Goal: Register for event/course

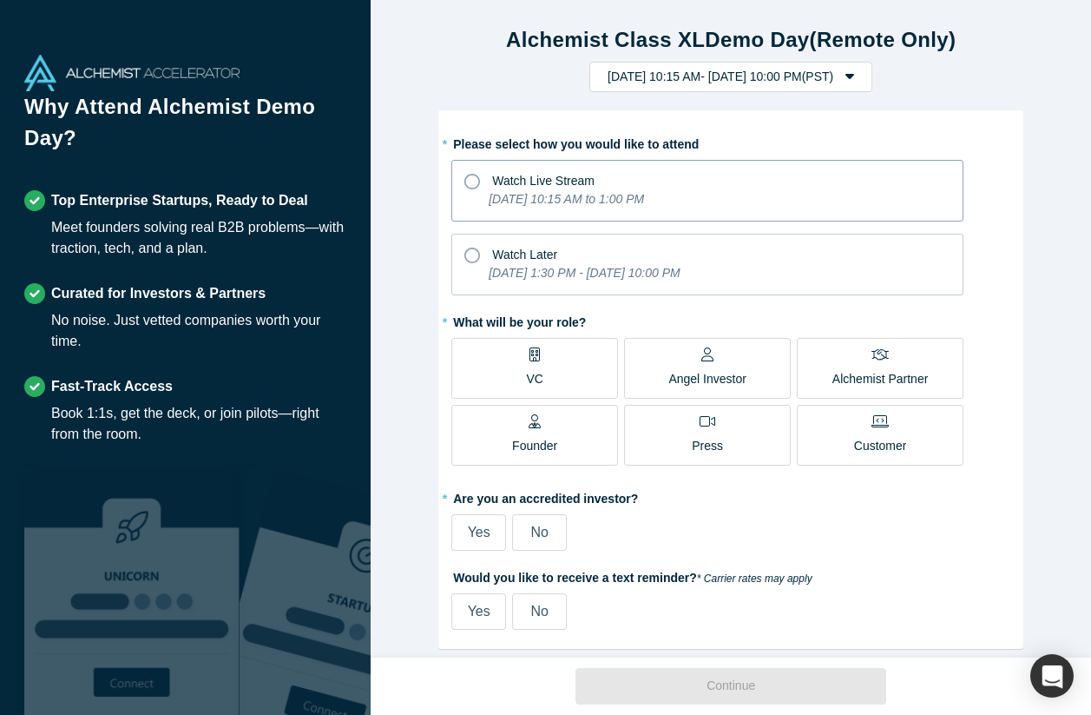
click at [601, 203] on icon "[DATE] 10:15 AM to 1:00 PM" at bounding box center [566, 199] width 155 height 14
click at [0, 0] on input "Watch Live Stream [DATE] 10:15 AM to 1:00 PM" at bounding box center [0, 0] width 0 height 0
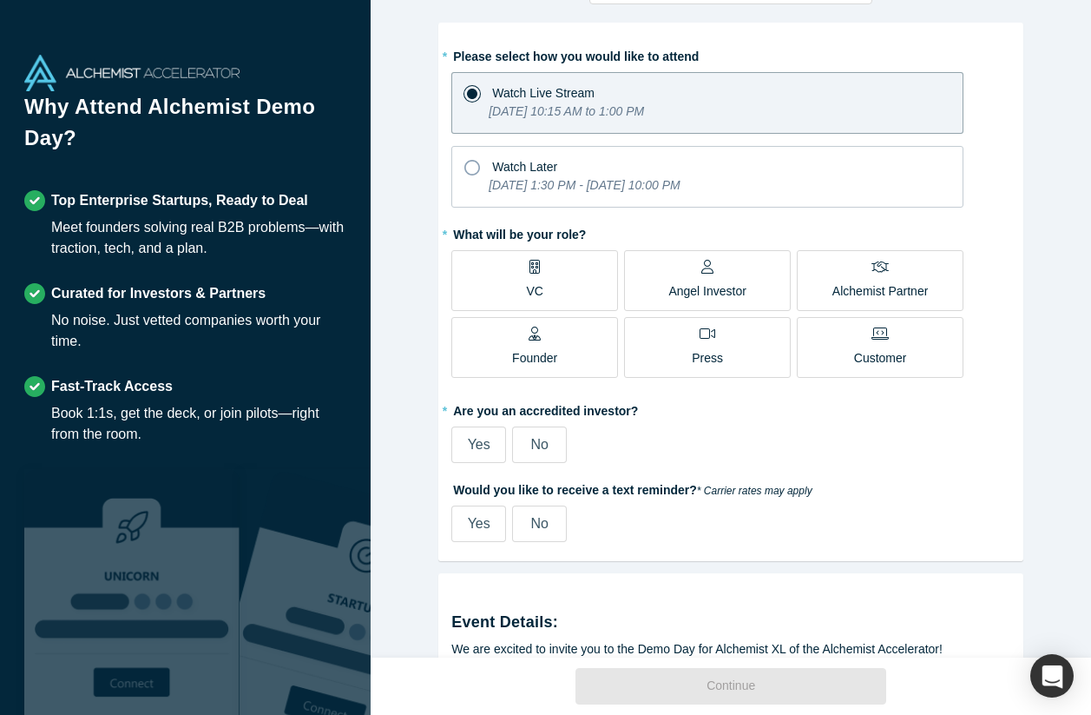
scroll to position [104, 0]
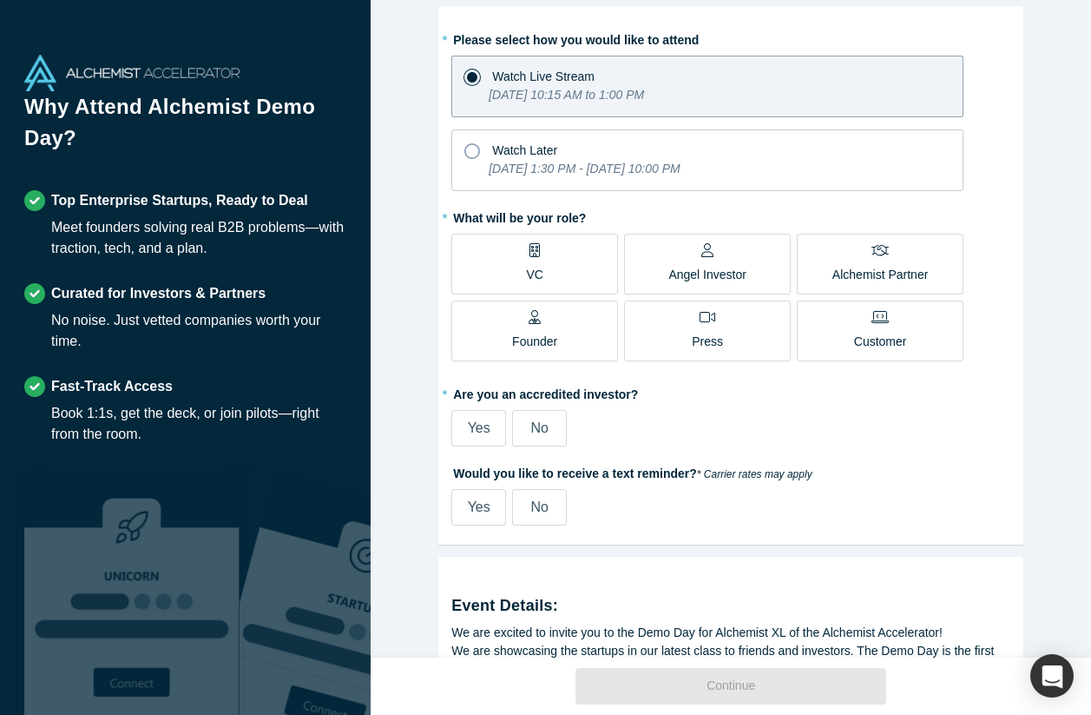
click at [558, 278] on label "VC" at bounding box center [534, 264] width 167 height 61
click at [0, 0] on input "VC" at bounding box center [0, 0] width 0 height 0
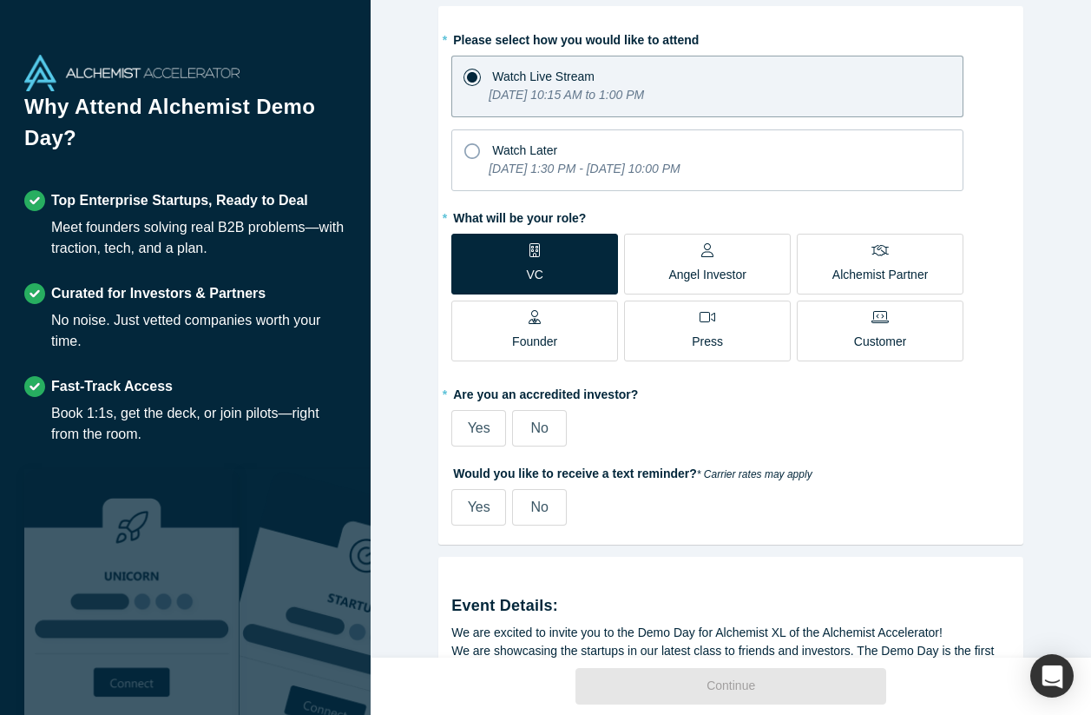
click at [481, 425] on span "Yes" at bounding box center [479, 427] width 23 height 15
click at [0, 0] on input "Yes" at bounding box center [0, 0] width 0 height 0
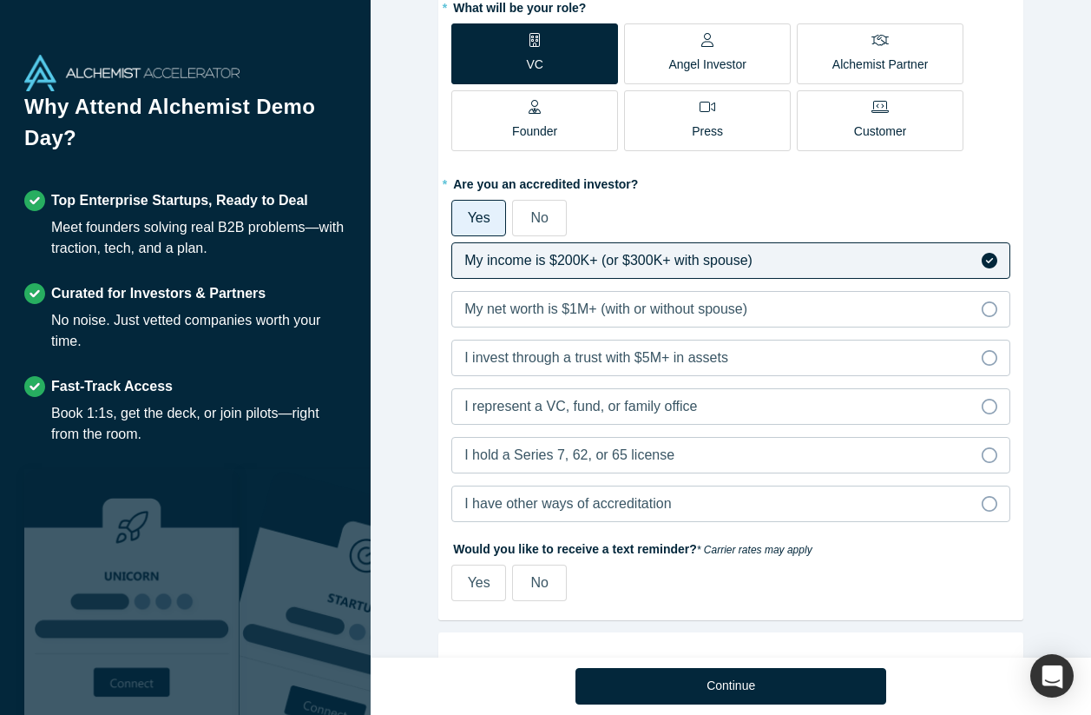
scroll to position [323, 0]
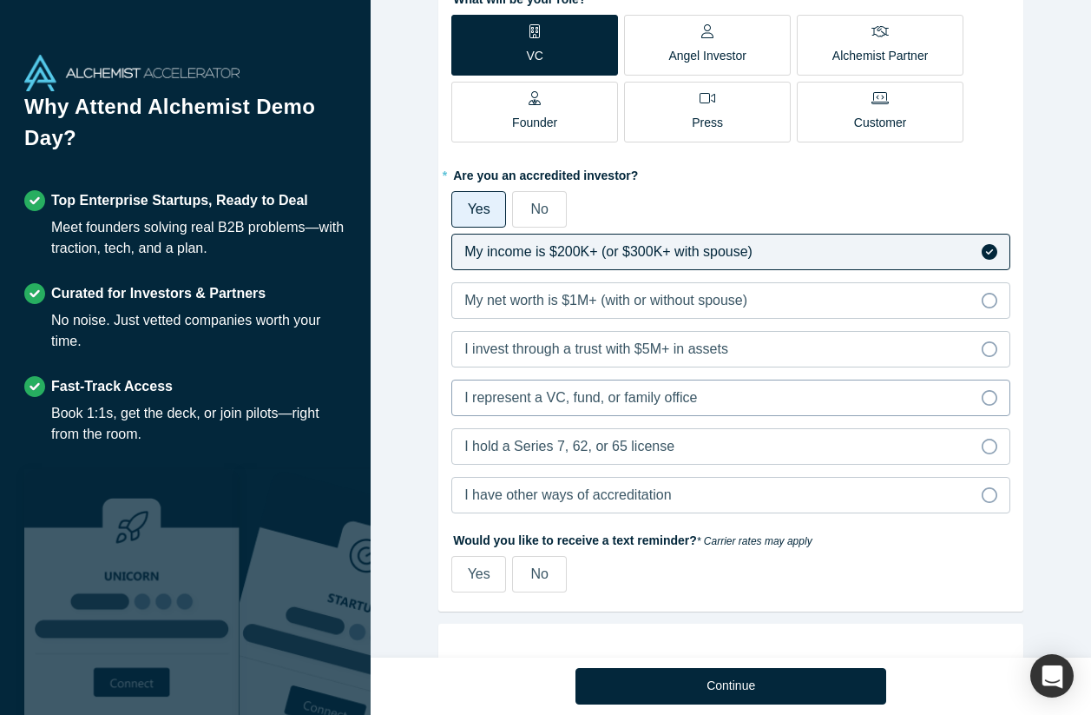
click at [663, 403] on span "I represent a VC, fund, or family office" at bounding box center [581, 397] width 233 height 15
click at [0, 0] on input "I represent a VC, fund, or family office" at bounding box center [0, 0] width 0 height 0
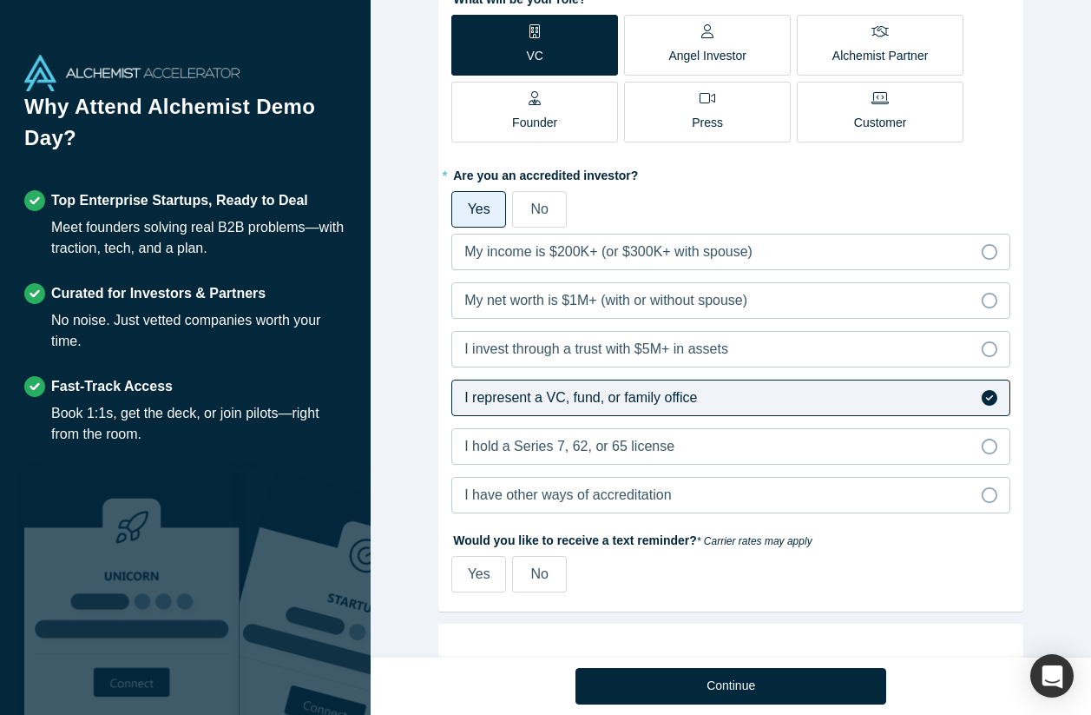
click at [477, 579] on span "Yes" at bounding box center [479, 573] width 23 height 15
click at [0, 0] on input "Yes" at bounding box center [0, 0] width 0 height 0
select select "US"
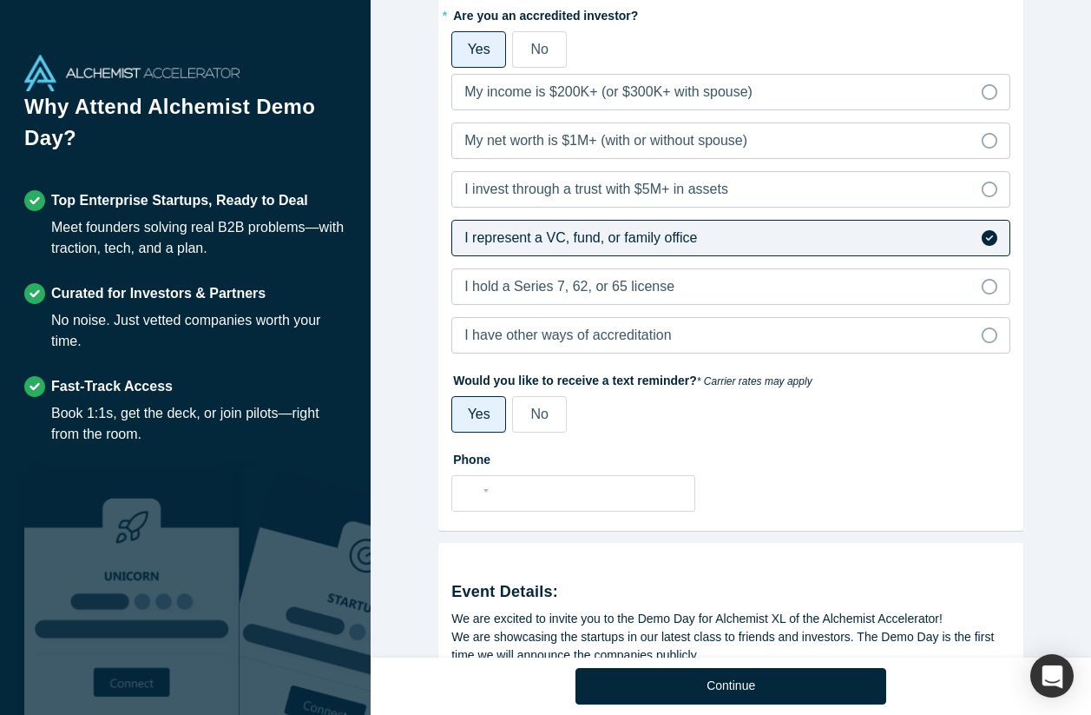
scroll to position [494, 0]
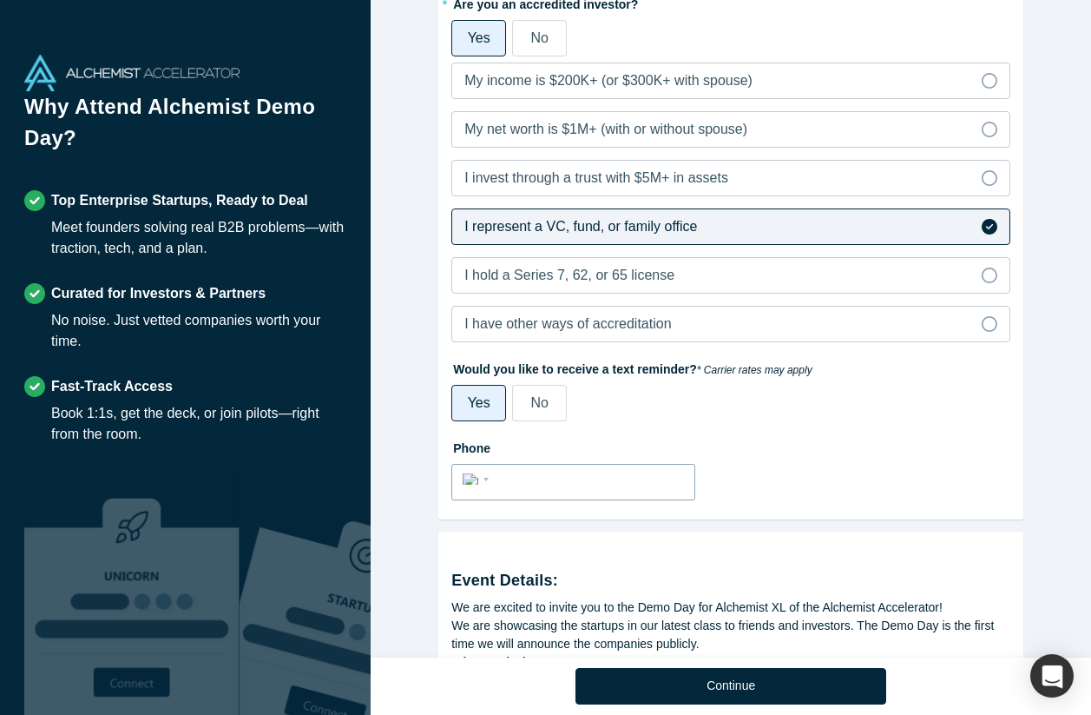
click at [583, 484] on input "tel" at bounding box center [589, 479] width 190 height 25
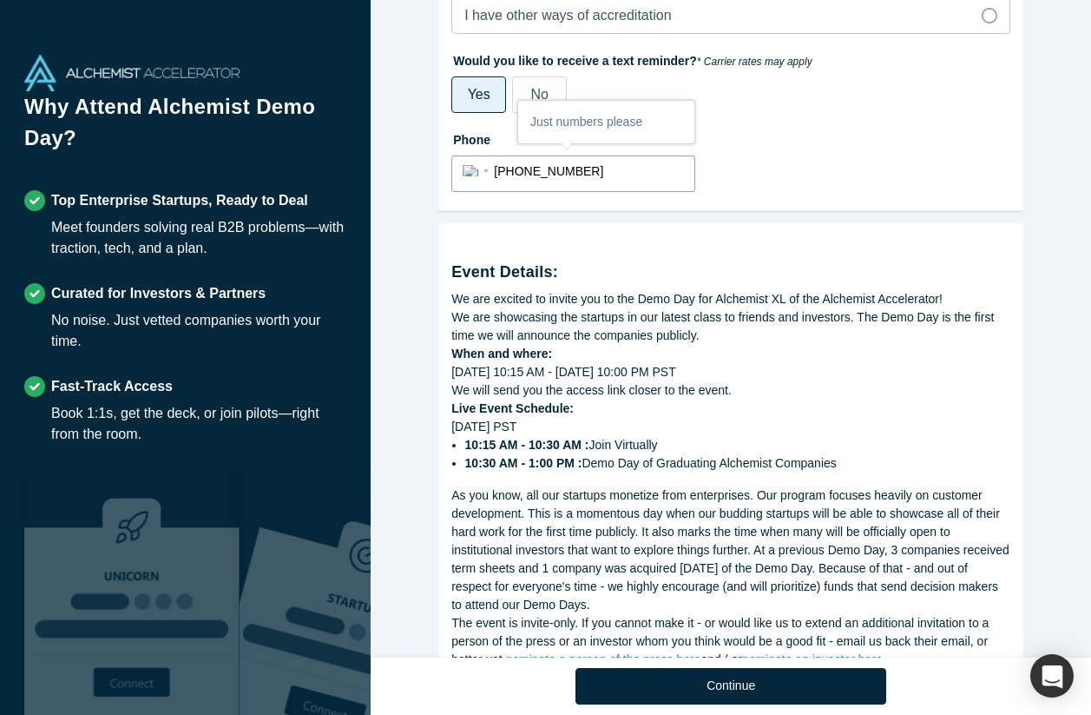
type input "[PHONE_NUMBER]"
click at [583, 484] on div "Event Details: We are excited to invite you to the Demo Day for Alchemist XL of…" at bounding box center [730, 470] width 559 height 469
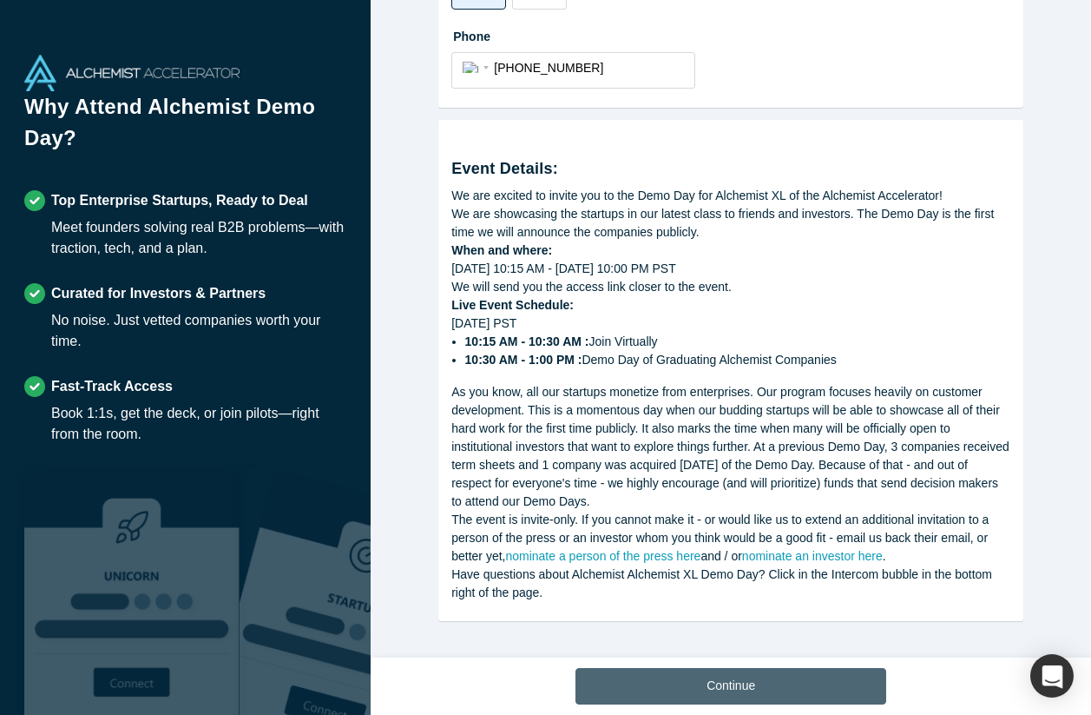
click at [652, 677] on button "Continue" at bounding box center [731, 686] width 311 height 36
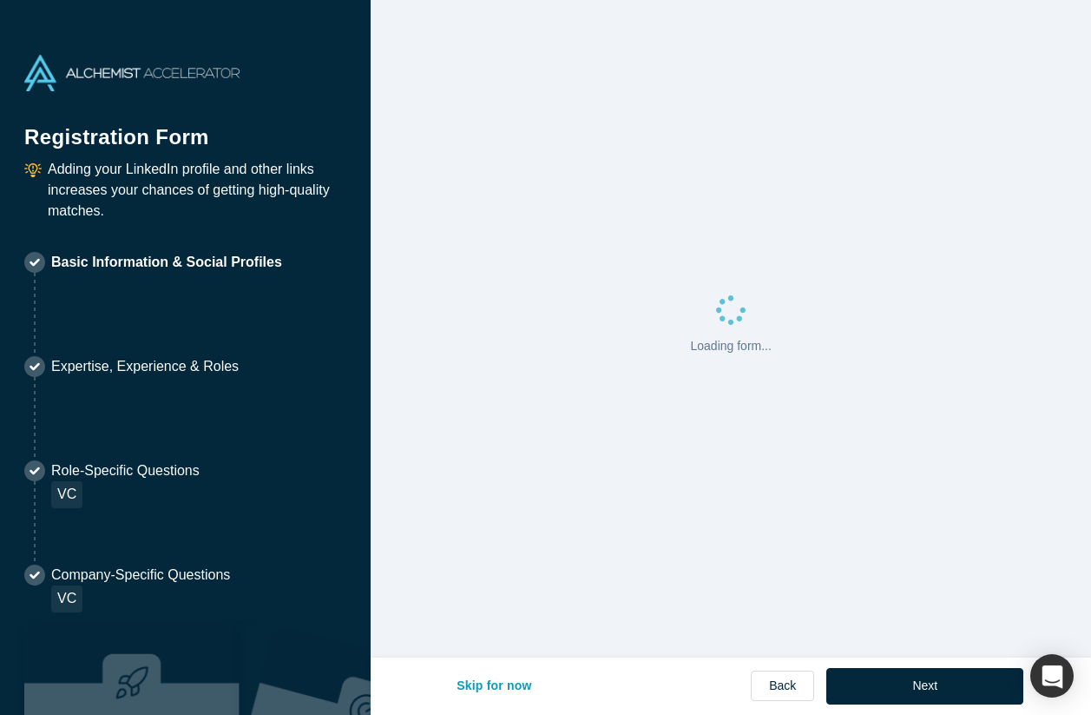
select select "US"
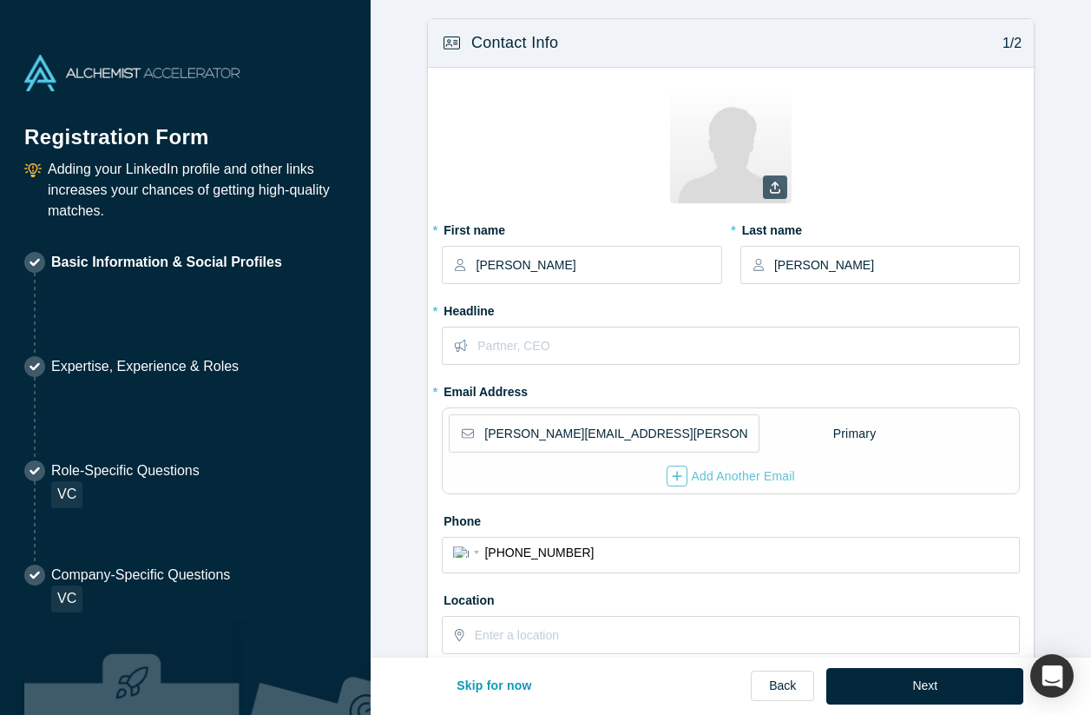
click at [777, 187] on icon at bounding box center [775, 187] width 10 height 12
click at [0, 0] on input "file" at bounding box center [0, 0] width 0 height 0
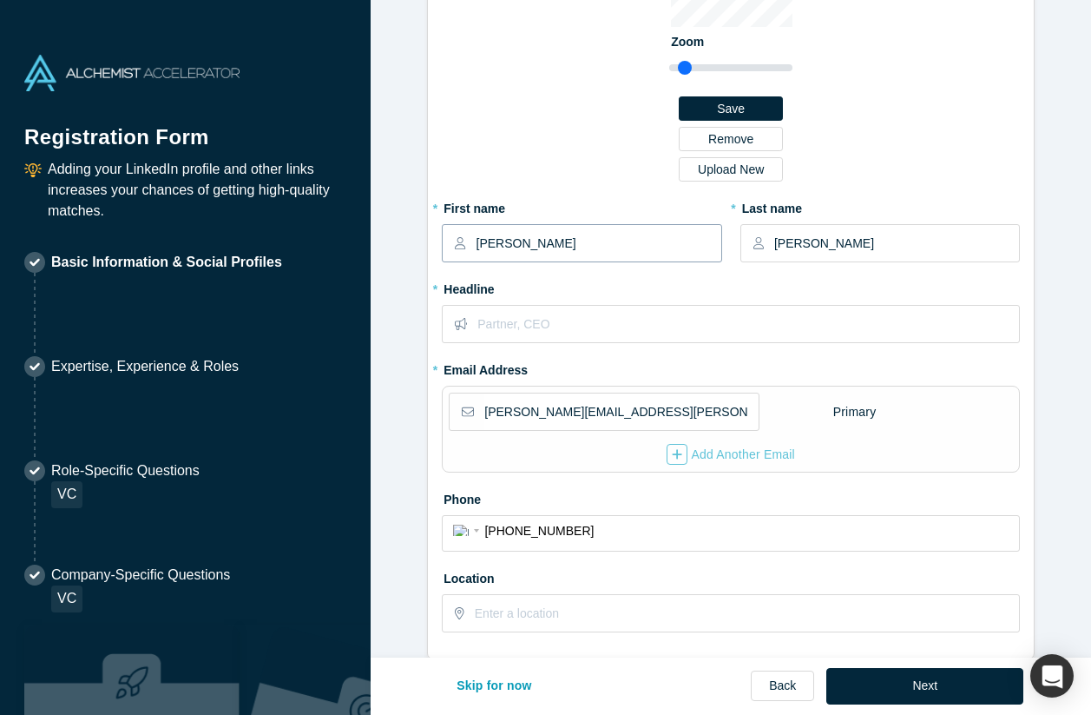
scroll to position [182, 0]
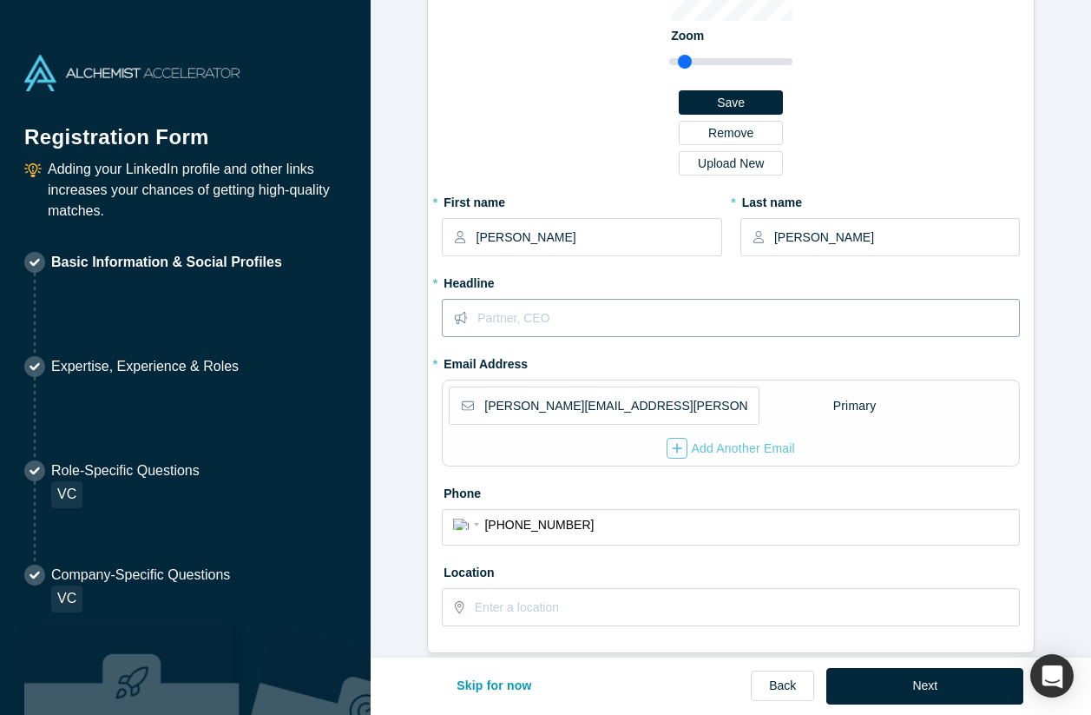
click at [650, 313] on input "text" at bounding box center [748, 318] width 541 height 36
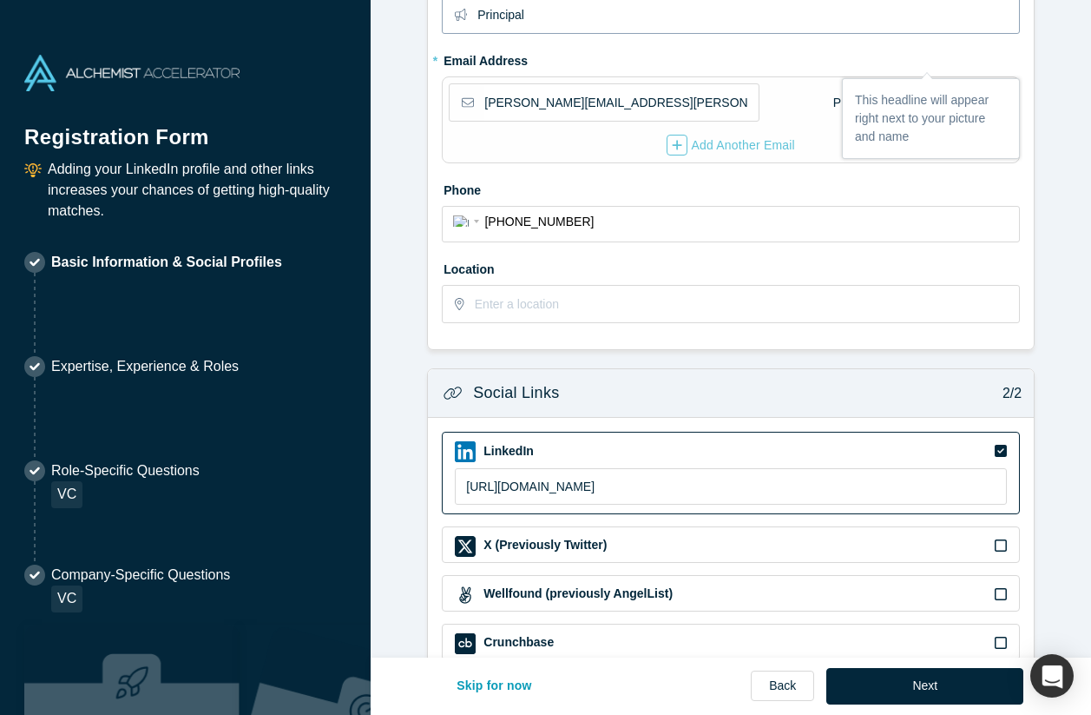
scroll to position [494, 0]
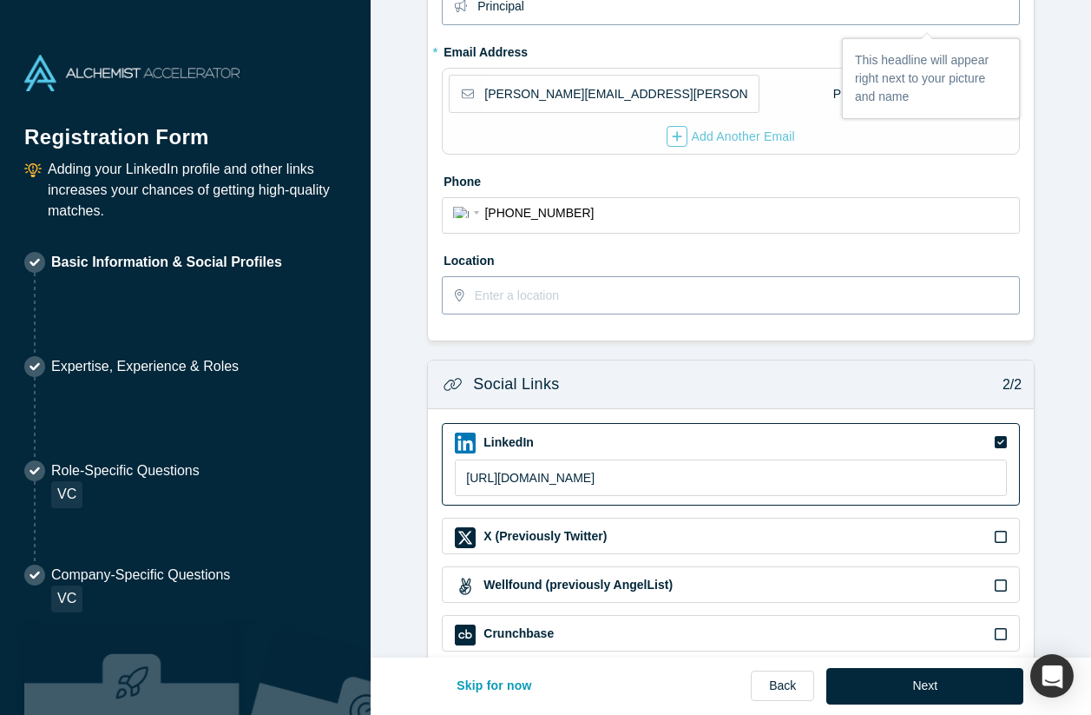
type input "Principal"
click at [629, 295] on input "text" at bounding box center [747, 295] width 544 height 36
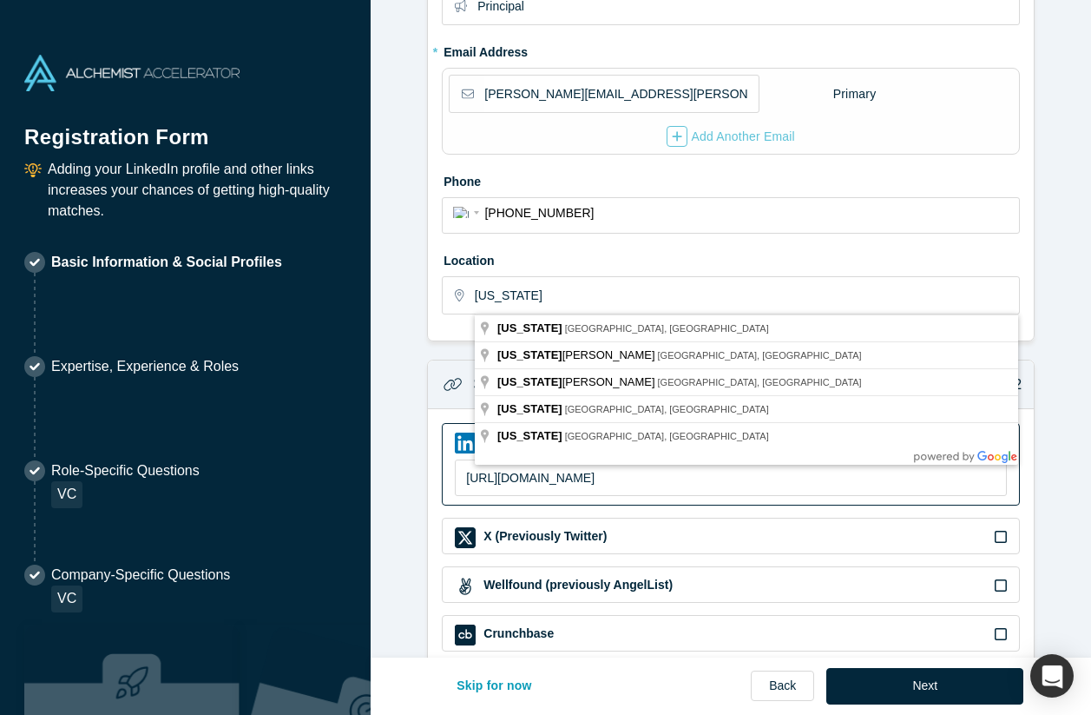
type input "[US_STATE], [GEOGRAPHIC_DATA], [GEOGRAPHIC_DATA]"
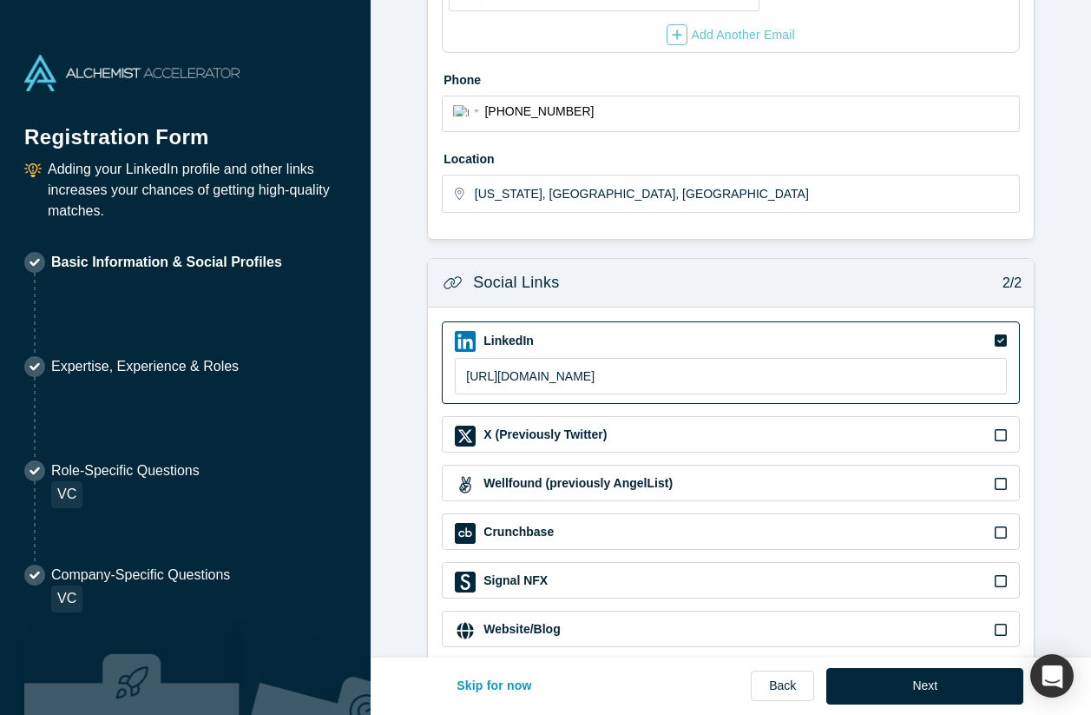
scroll to position [624, 0]
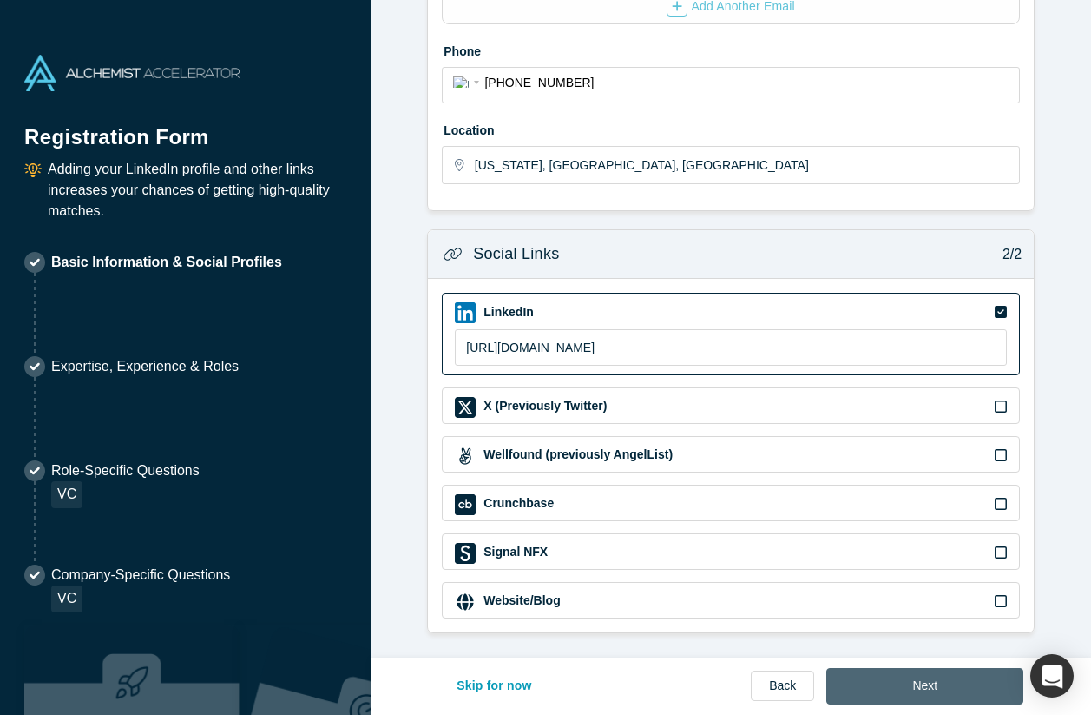
click at [971, 678] on button "Next" at bounding box center [925, 686] width 197 height 36
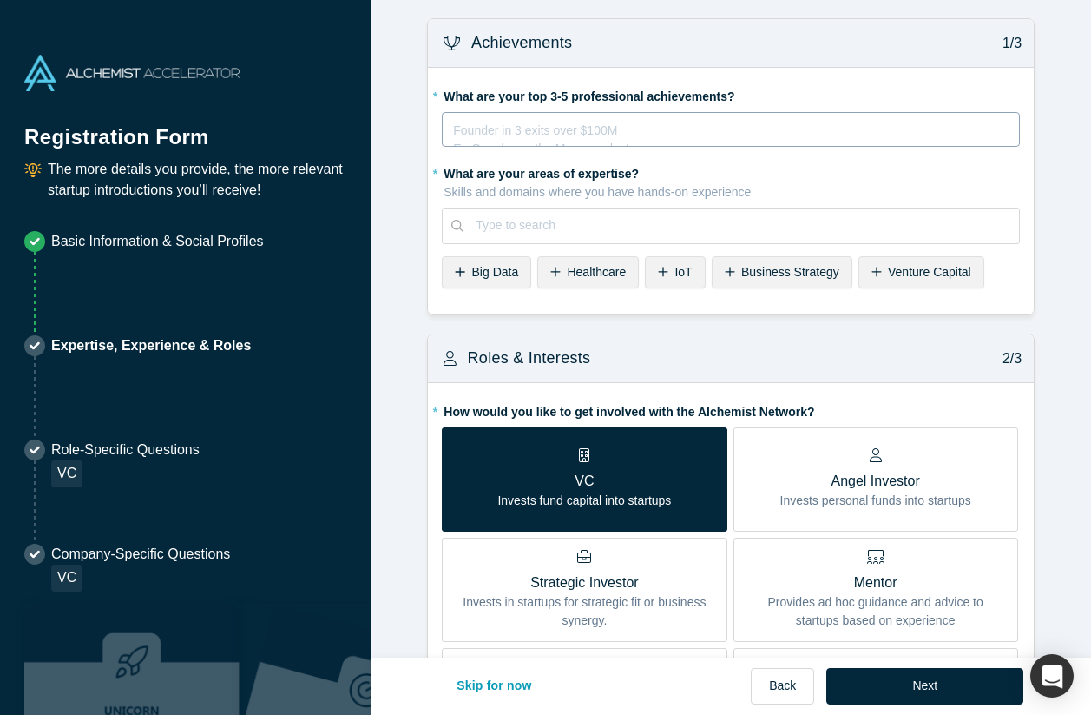
click at [695, 141] on div "Founder in 3 exits over $100M Ex-Googler on the Maps product Ultramarathoner fo…" at bounding box center [731, 129] width 578 height 35
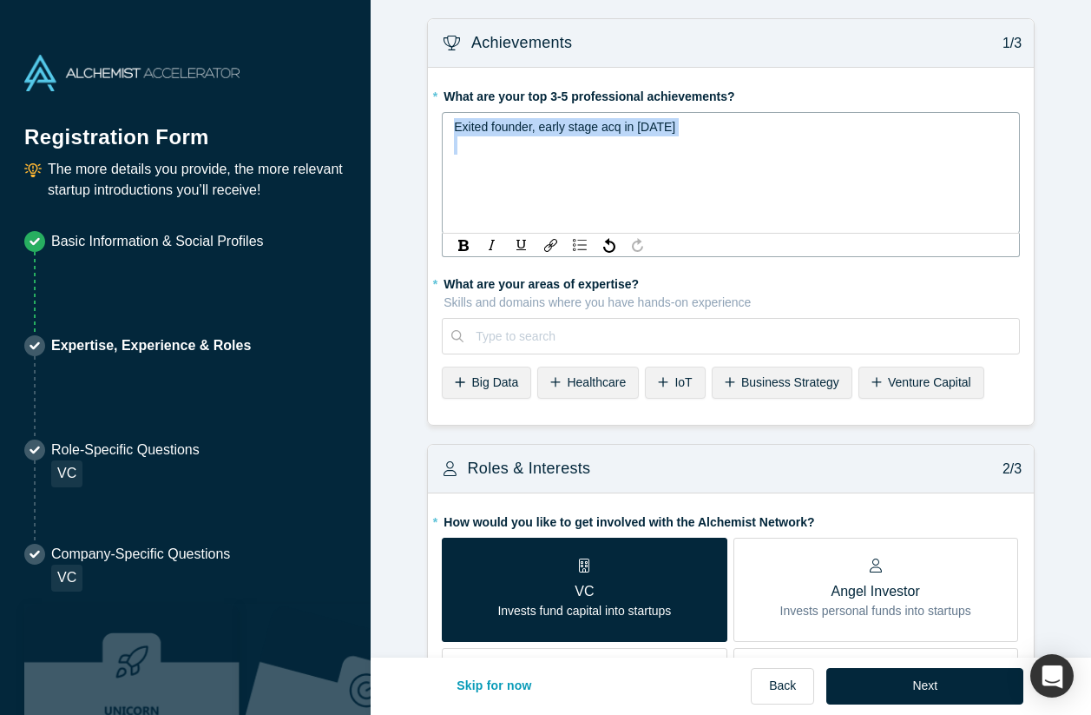
copy span "Exited founder, early stage acq in [DATE]"
click at [454, 151] on span "Exited founder, early stage acq in [DATE]" at bounding box center [564, 145] width 221 height 14
click at [713, 132] on div "Exited founder, early stage acq in [DATE]" at bounding box center [731, 127] width 555 height 18
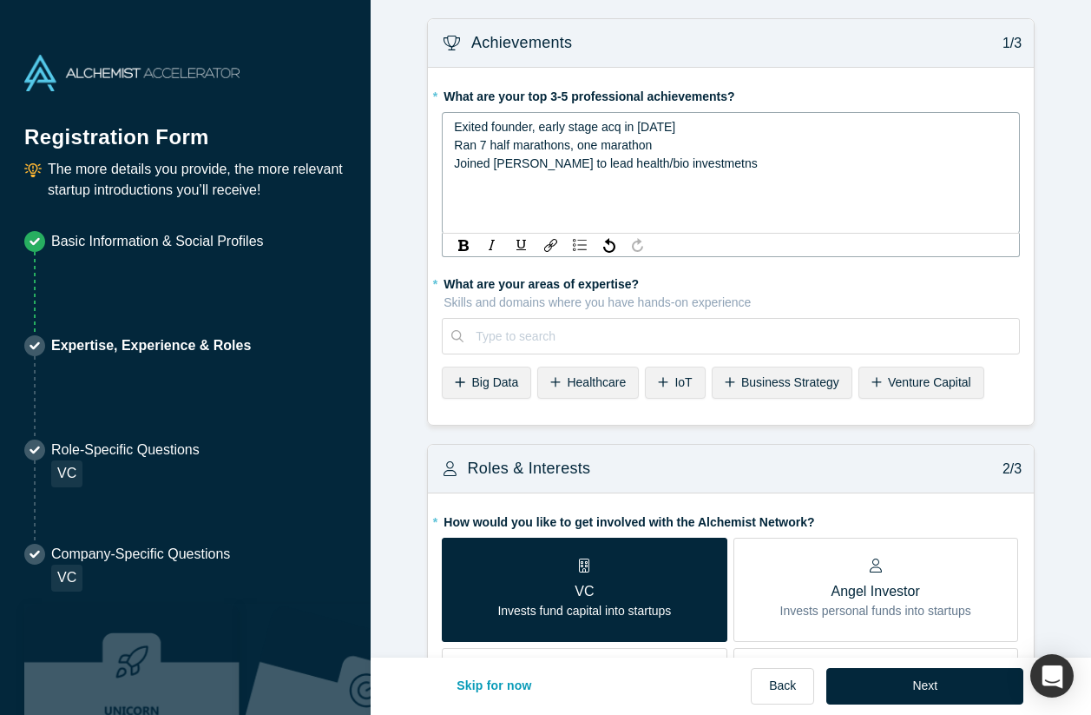
click at [713, 132] on div "Exited founder, early stage acq in [DATE]" at bounding box center [731, 127] width 555 height 18
click at [729, 172] on div "Joined [PERSON_NAME] to lead health/bio investmetns" at bounding box center [731, 164] width 555 height 18
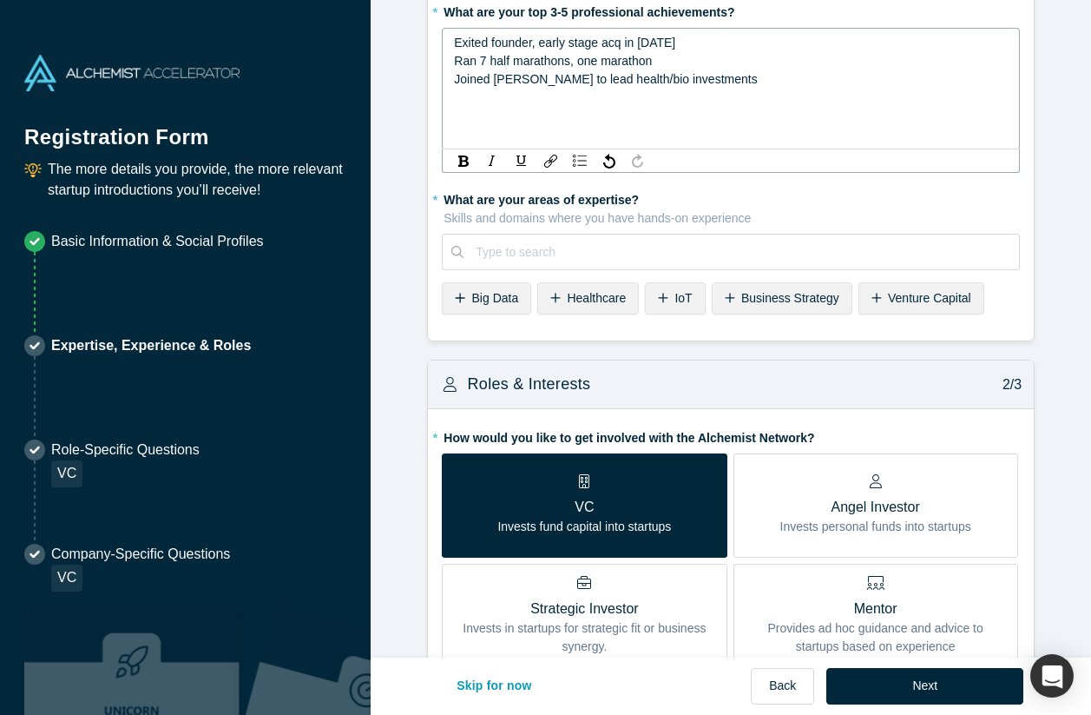
scroll to position [89, 0]
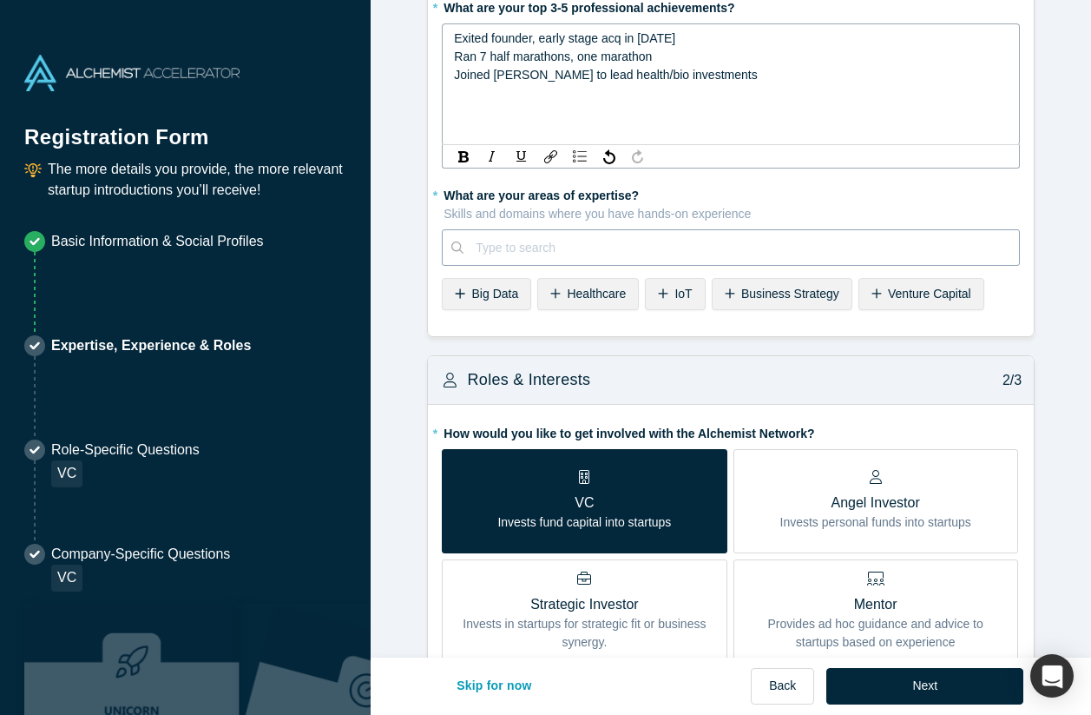
click at [643, 250] on div "Type to search" at bounding box center [731, 247] width 578 height 36
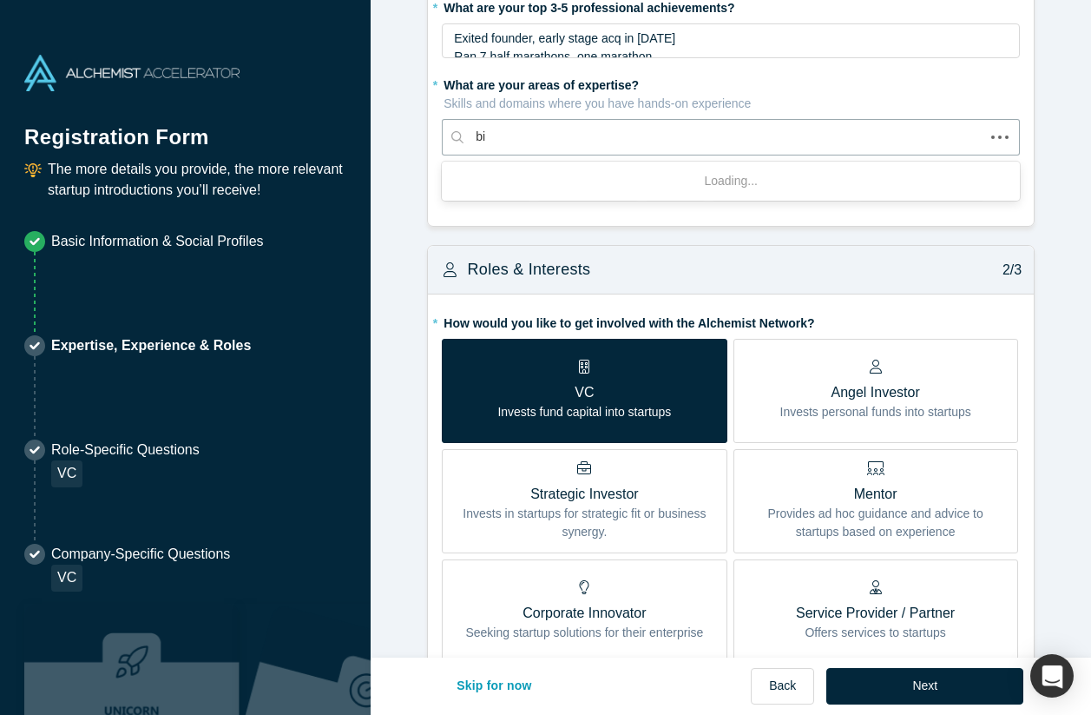
type input "bio"
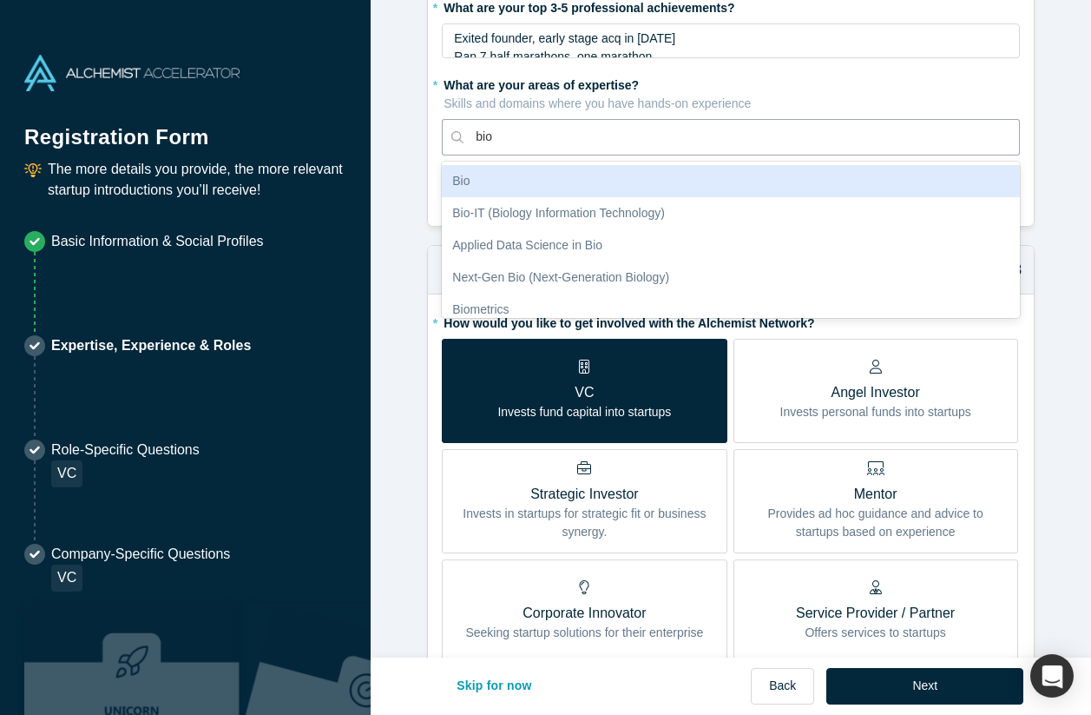
click at [591, 175] on div "Bio" at bounding box center [731, 181] width 578 height 32
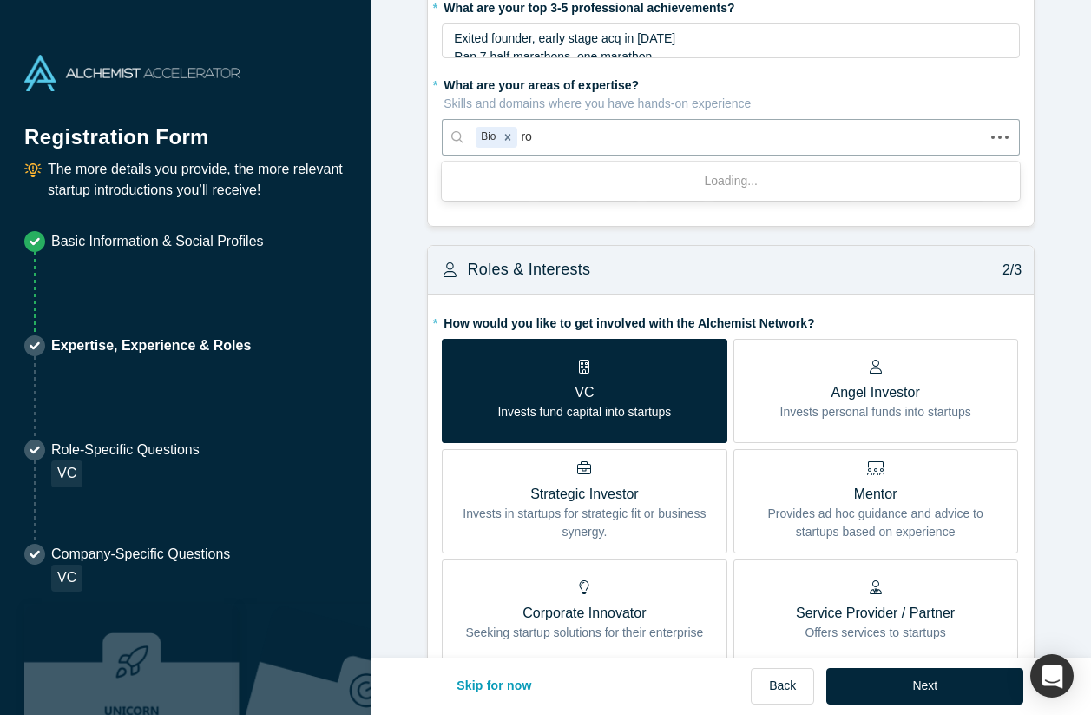
type input "r"
type input "automation"
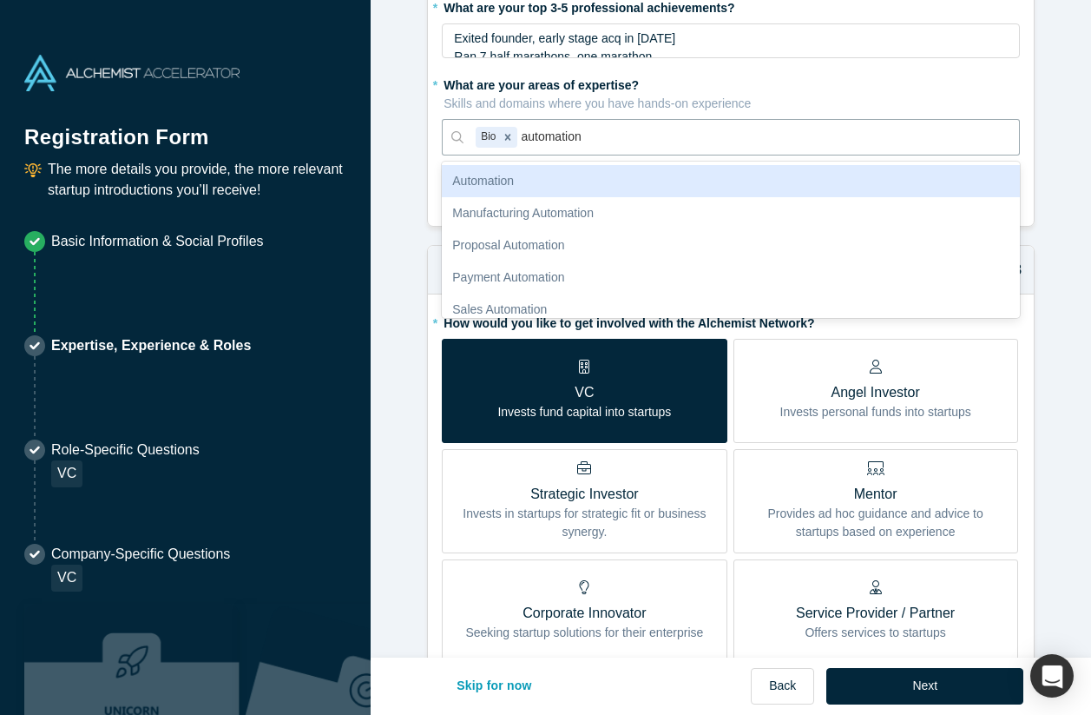
click at [635, 181] on div "Automation" at bounding box center [731, 181] width 578 height 32
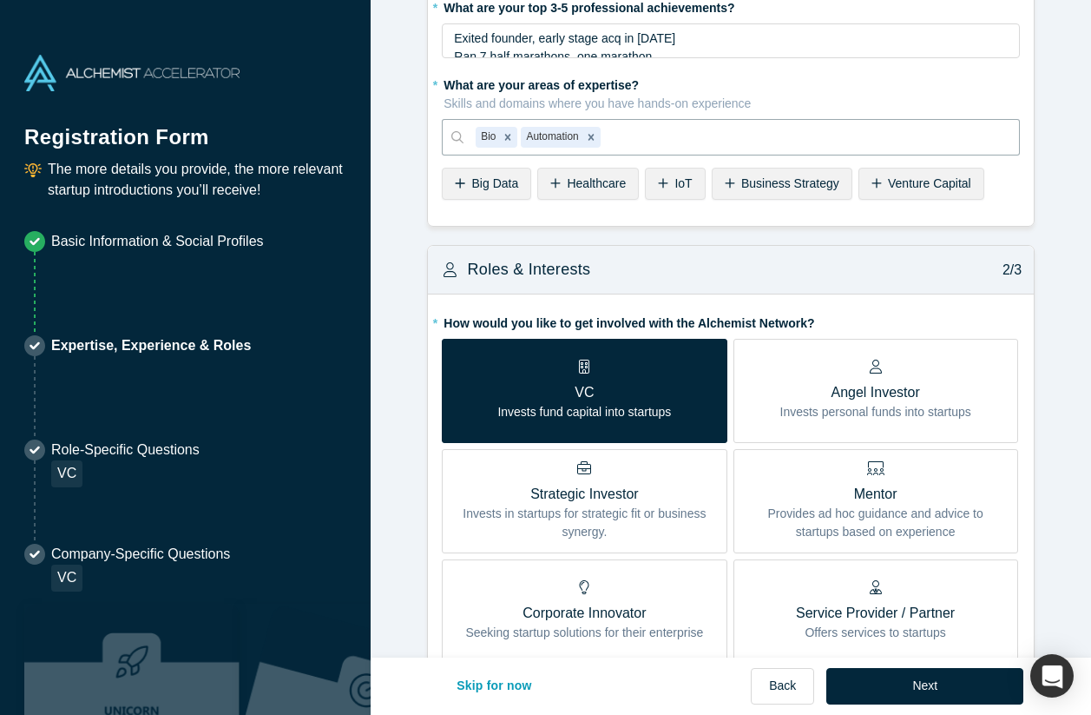
click at [926, 184] on span "Venture Capital" at bounding box center [929, 183] width 83 height 14
click at [600, 192] on div "Healthcare" at bounding box center [588, 184] width 102 height 32
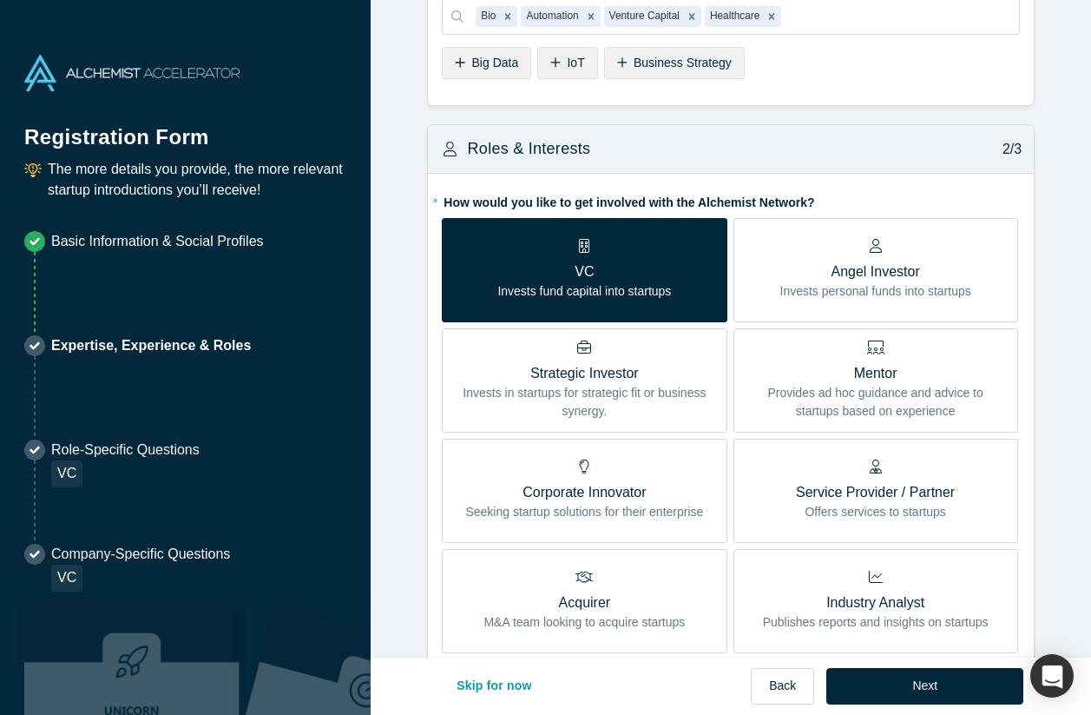
scroll to position [166, 0]
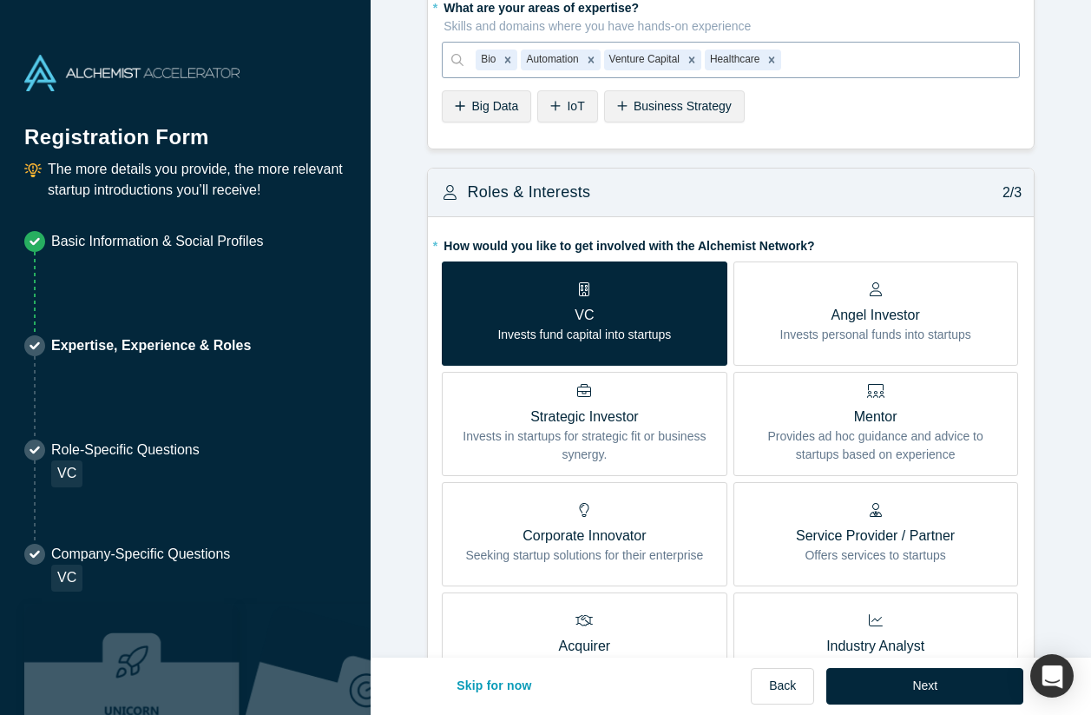
click at [812, 65] on div at bounding box center [896, 60] width 222 height 22
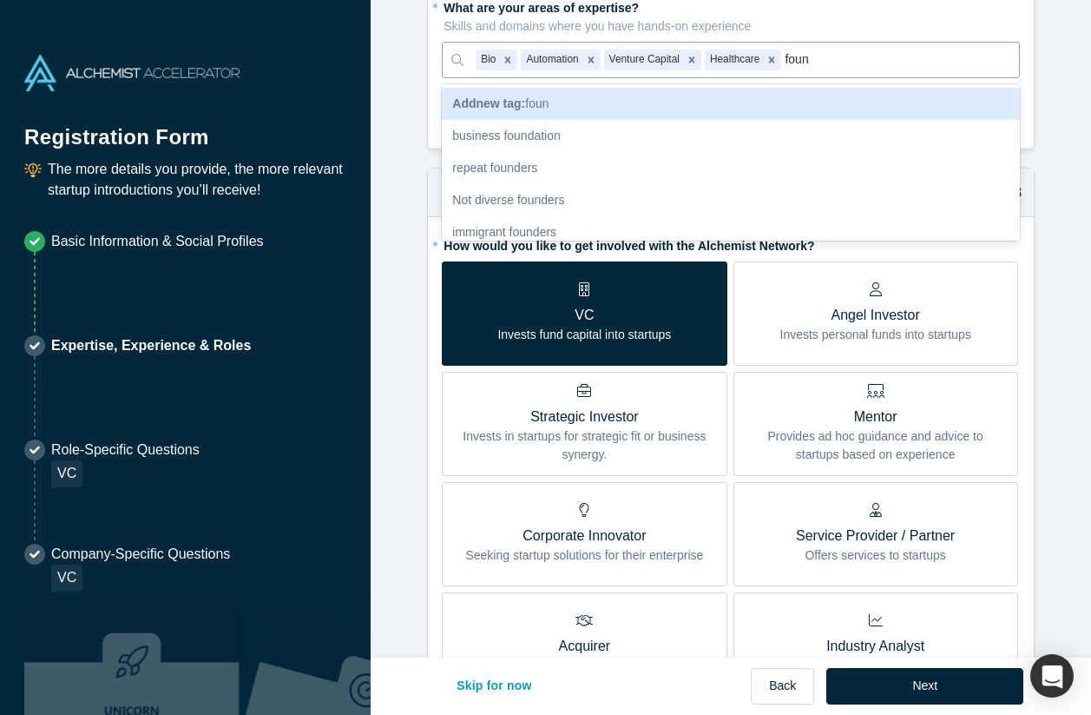
type input "found"
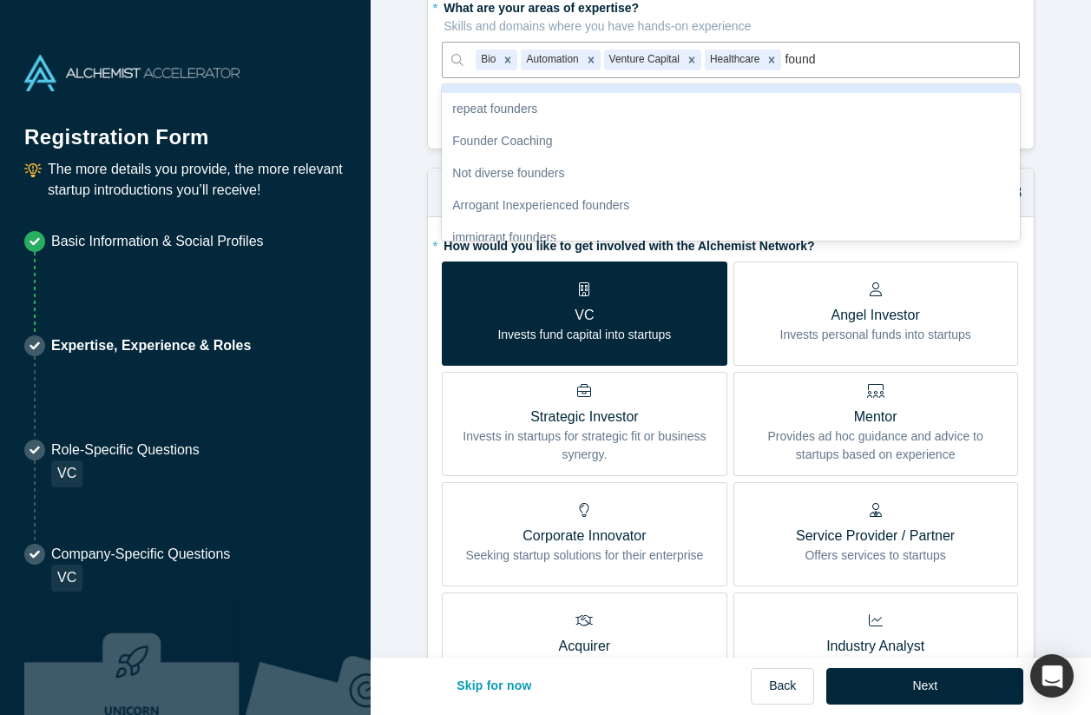
scroll to position [61, 0]
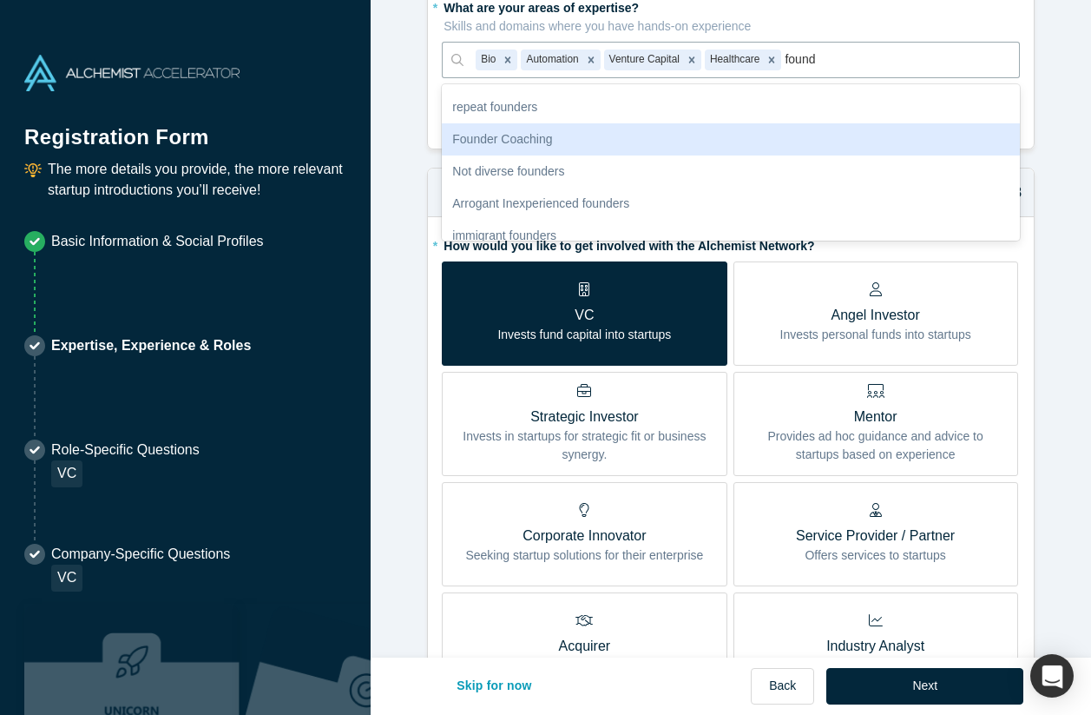
click at [800, 149] on div "Founder Coaching" at bounding box center [731, 139] width 578 height 32
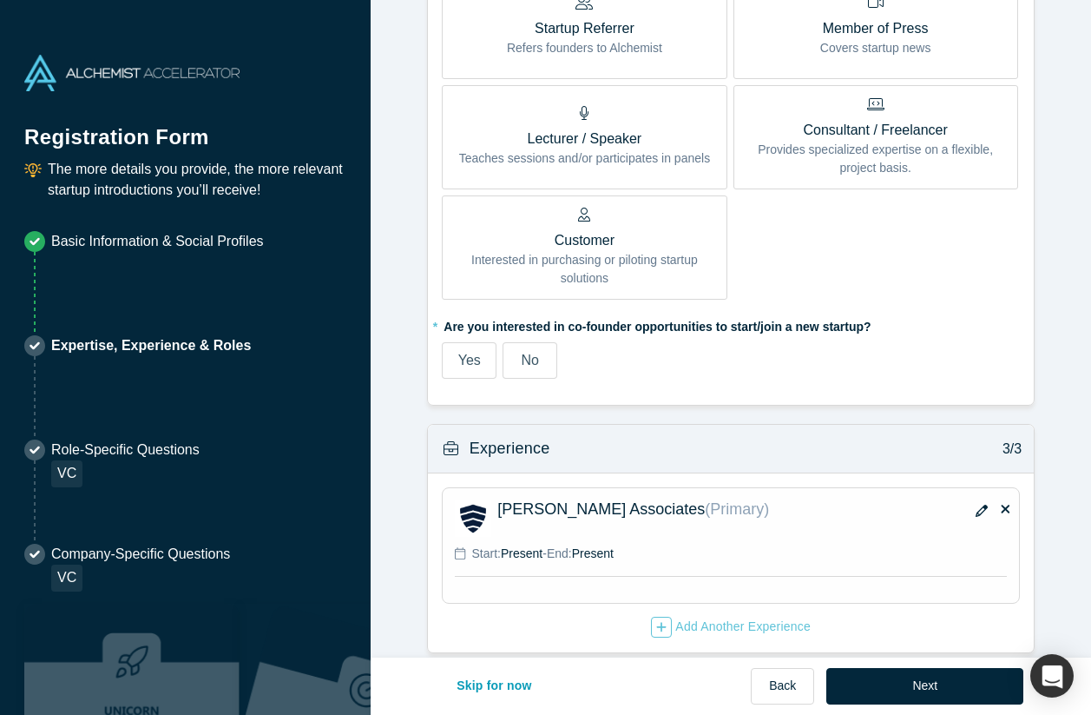
scroll to position [913, 0]
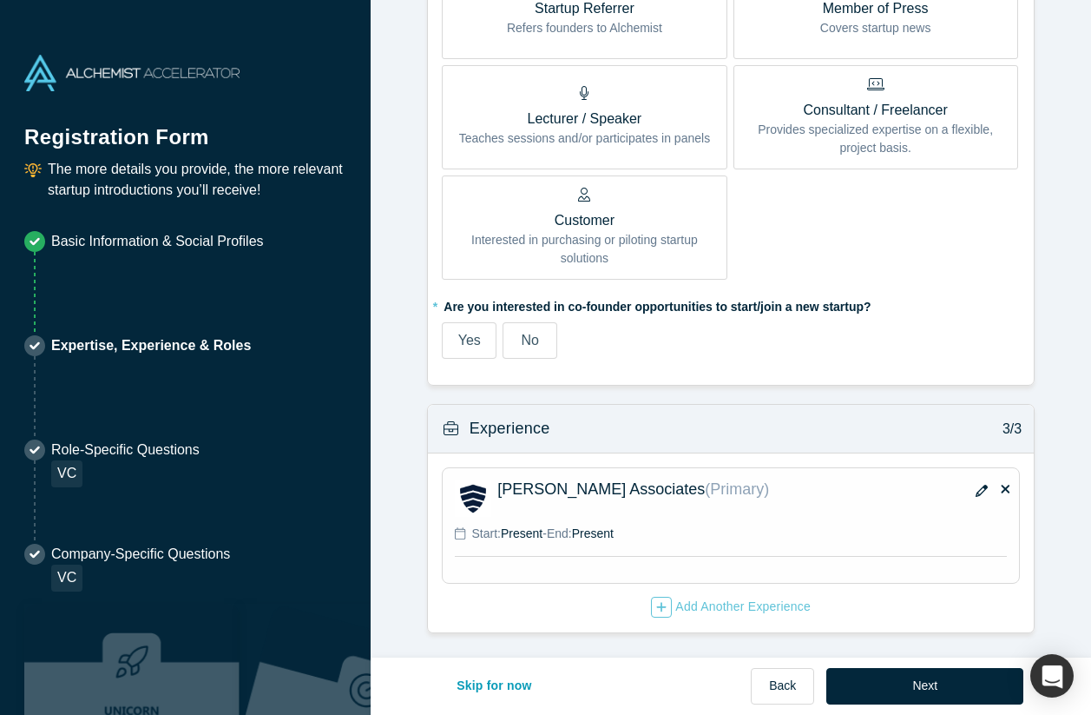
click at [538, 346] on span "No" at bounding box center [530, 340] width 17 height 15
click at [0, 0] on input "No" at bounding box center [0, 0] width 0 height 0
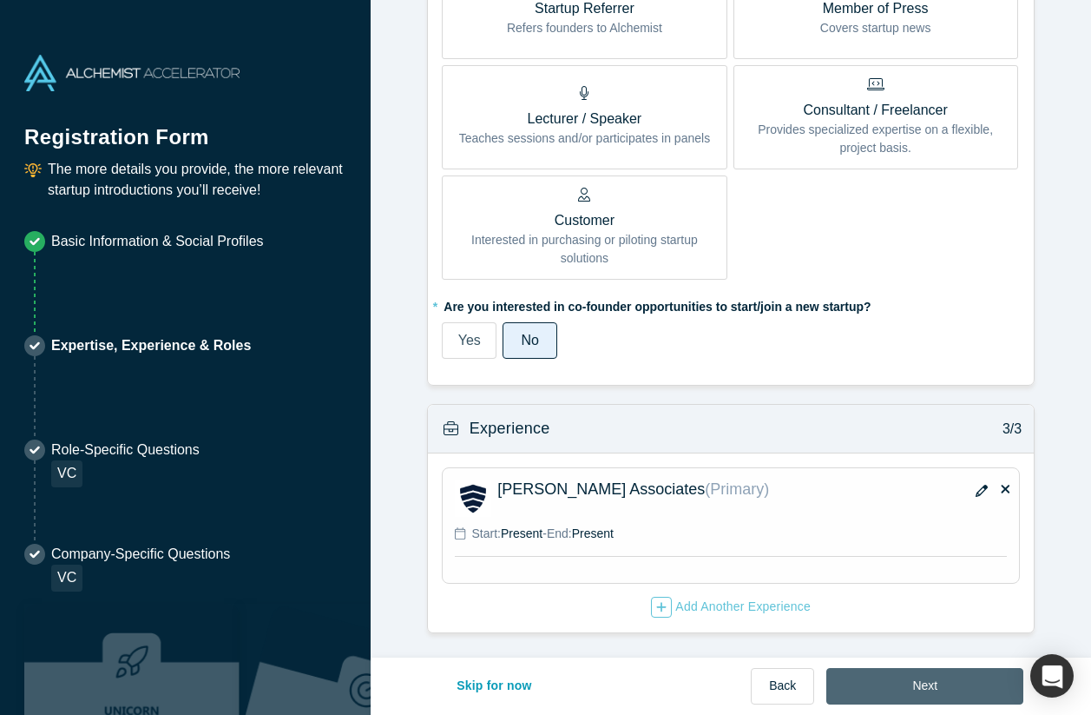
click at [928, 692] on button "Next" at bounding box center [925, 686] width 197 height 36
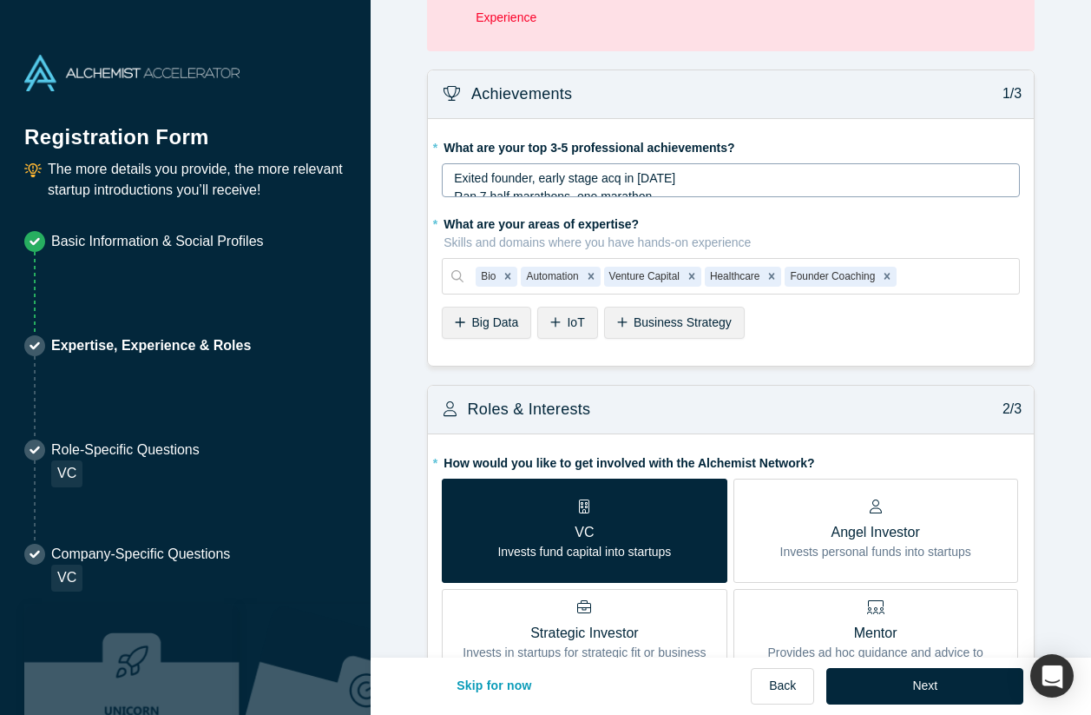
scroll to position [0, 0]
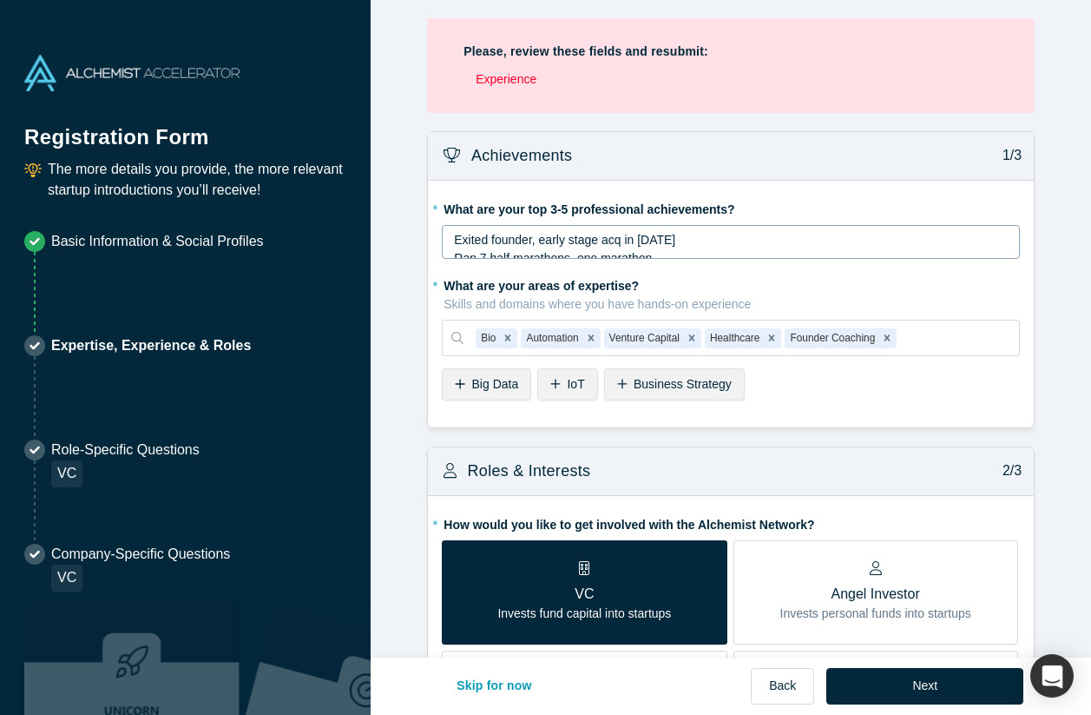
click at [754, 237] on div "Exited founder, early stage acq in [DATE]" at bounding box center [731, 240] width 555 height 18
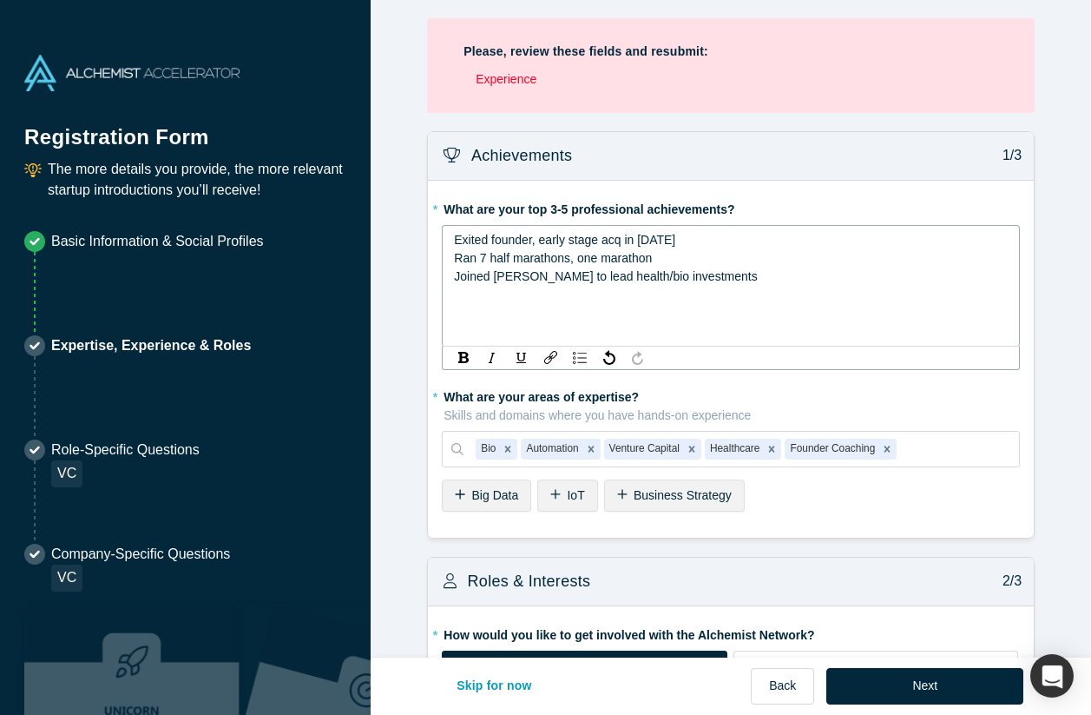
click at [704, 260] on div "Ran 7 half marathons, one marathon" at bounding box center [731, 258] width 555 height 18
click at [525, 79] on li "Experience" at bounding box center [737, 79] width 523 height 18
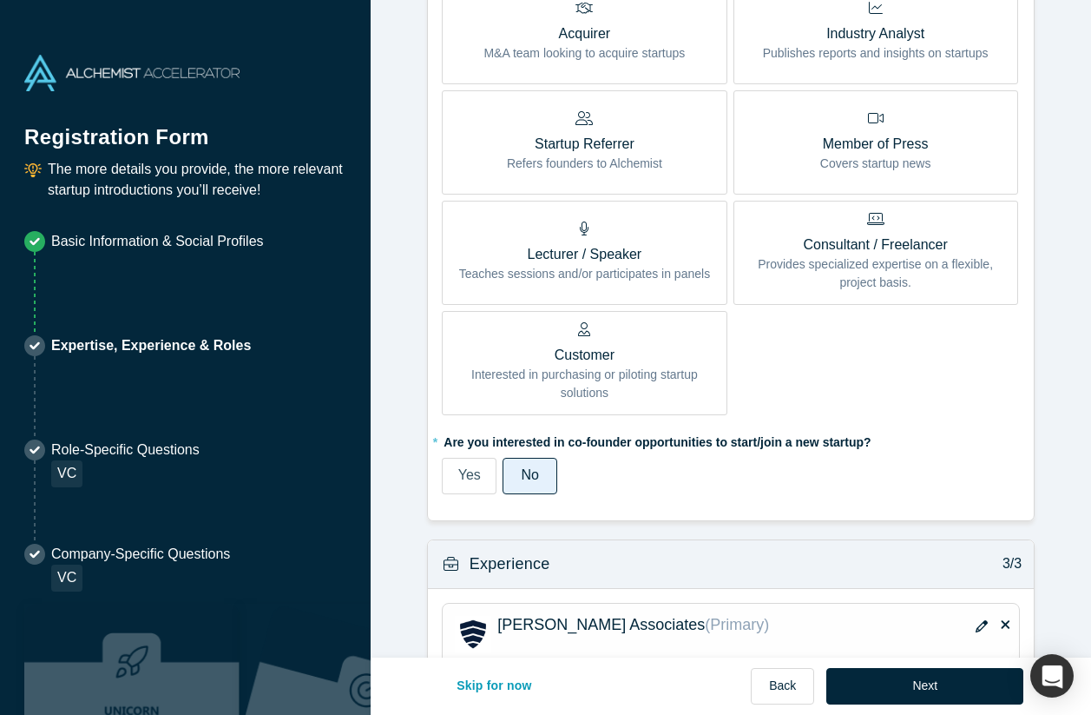
scroll to position [1025, 0]
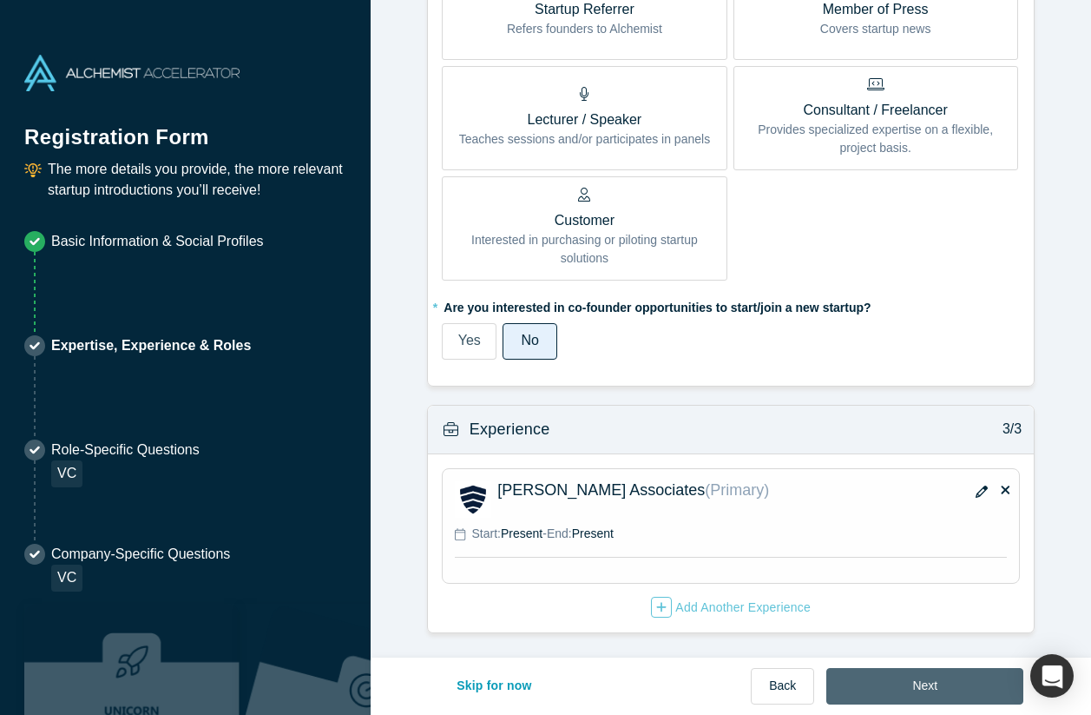
click at [940, 697] on button "Next" at bounding box center [925, 686] width 197 height 36
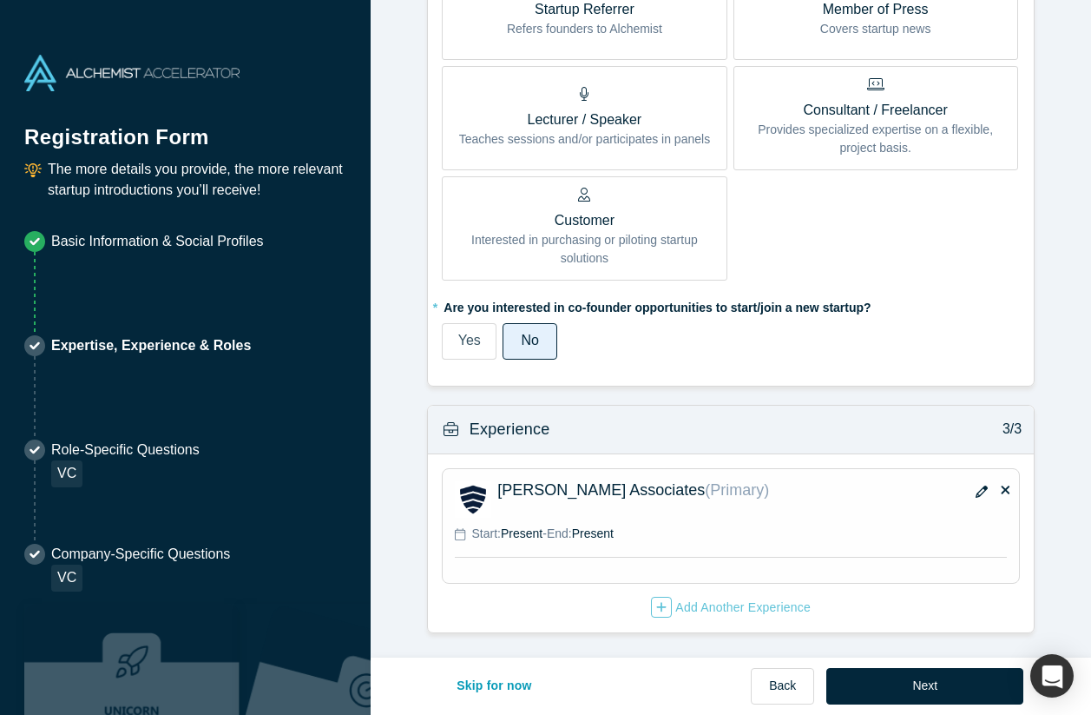
click at [711, 510] on div "[PERSON_NAME] Associates (Primary)" at bounding box center [753, 499] width 510 height 36
click at [972, 489] on button "button" at bounding box center [982, 491] width 26 height 24
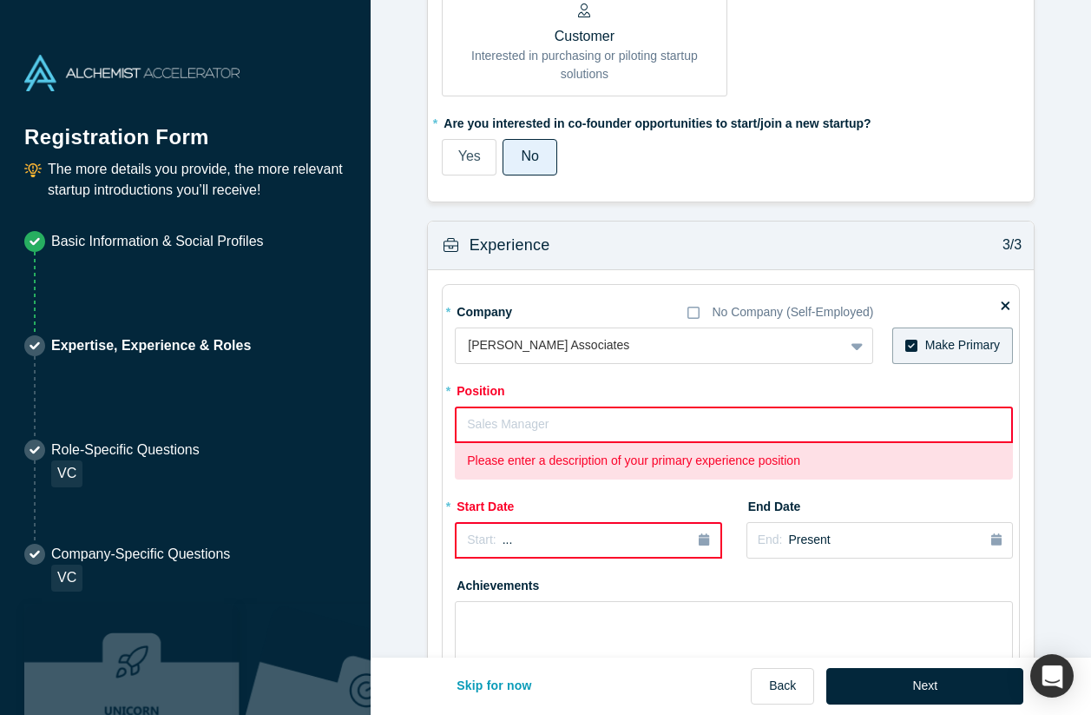
scroll to position [1215, 0]
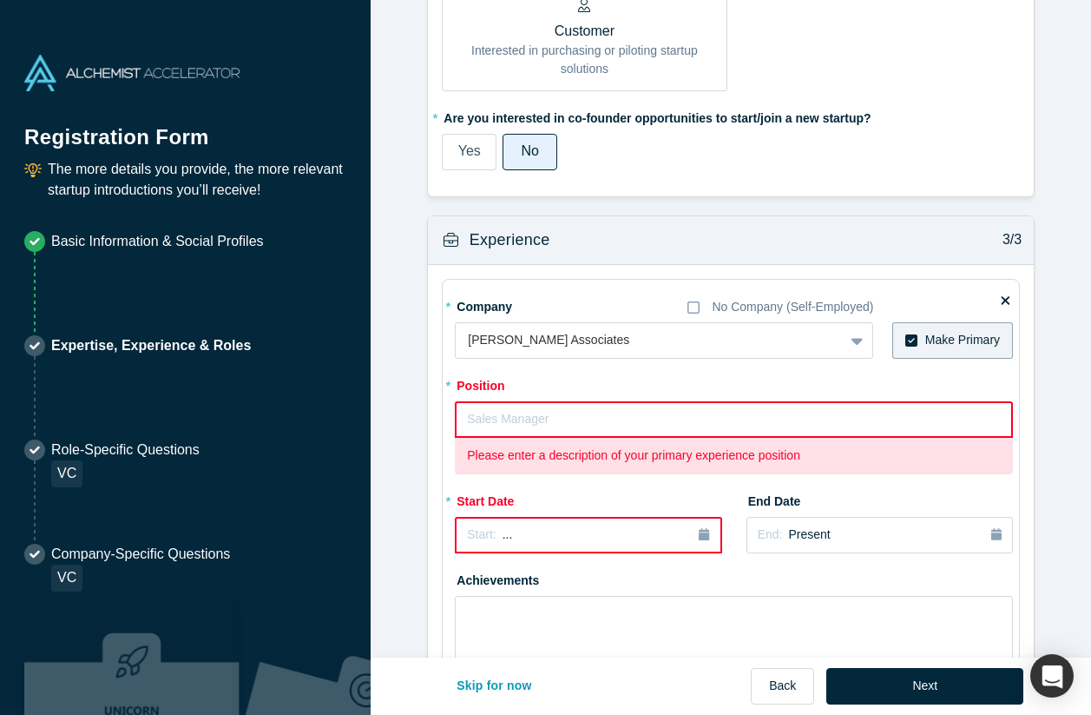
click at [748, 408] on input "text" at bounding box center [734, 419] width 558 height 36
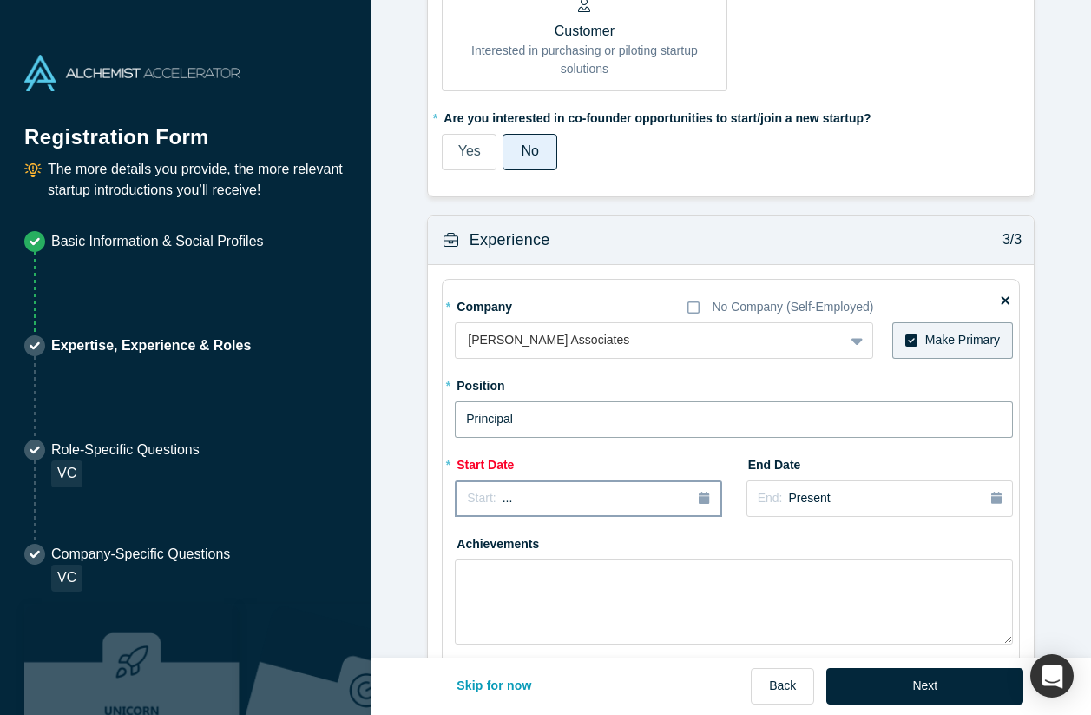
type input "Principal"
click at [603, 499] on div "Start: ..." at bounding box center [588, 498] width 242 height 19
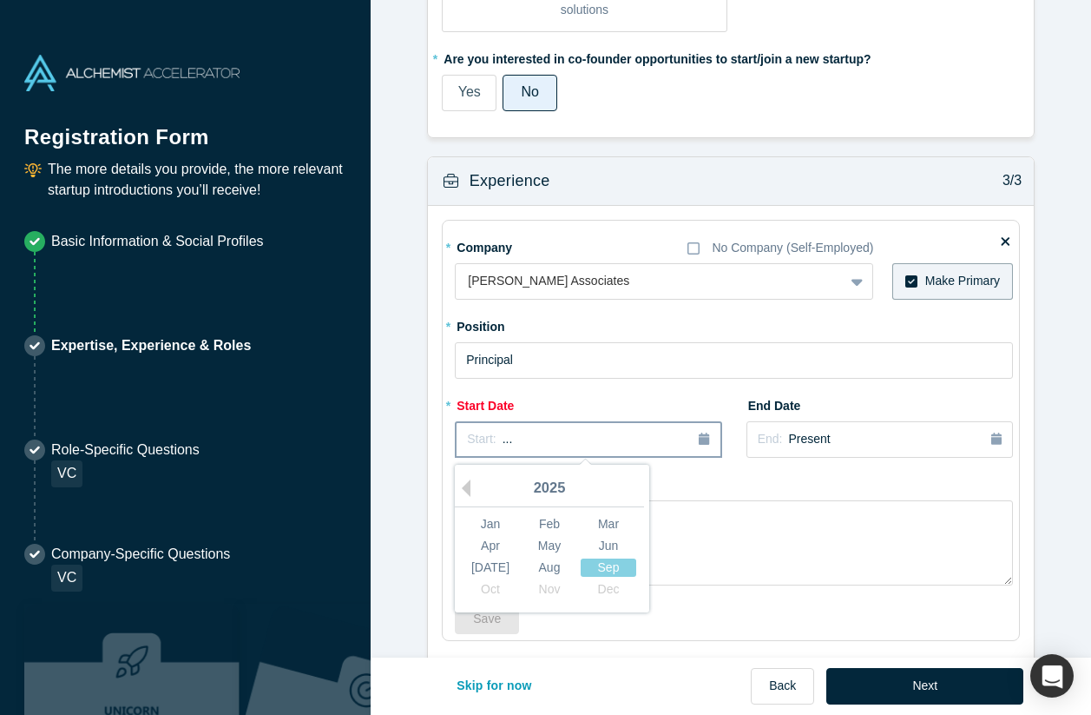
scroll to position [1345, 0]
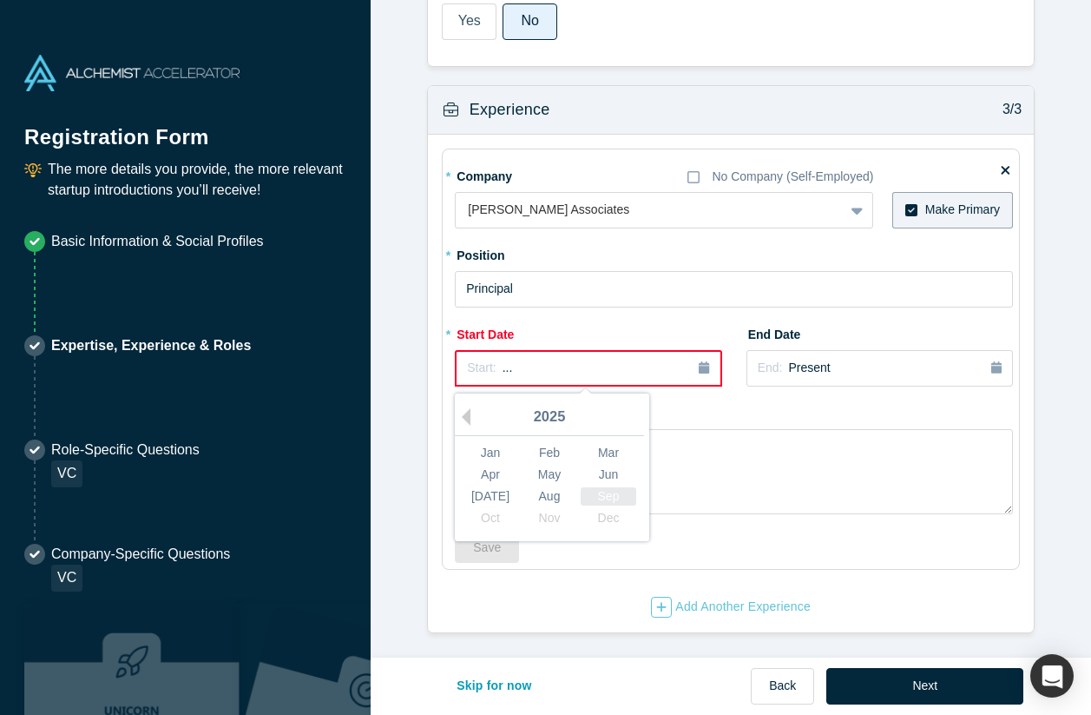
click at [607, 496] on div "Sep" at bounding box center [609, 496] width 56 height 18
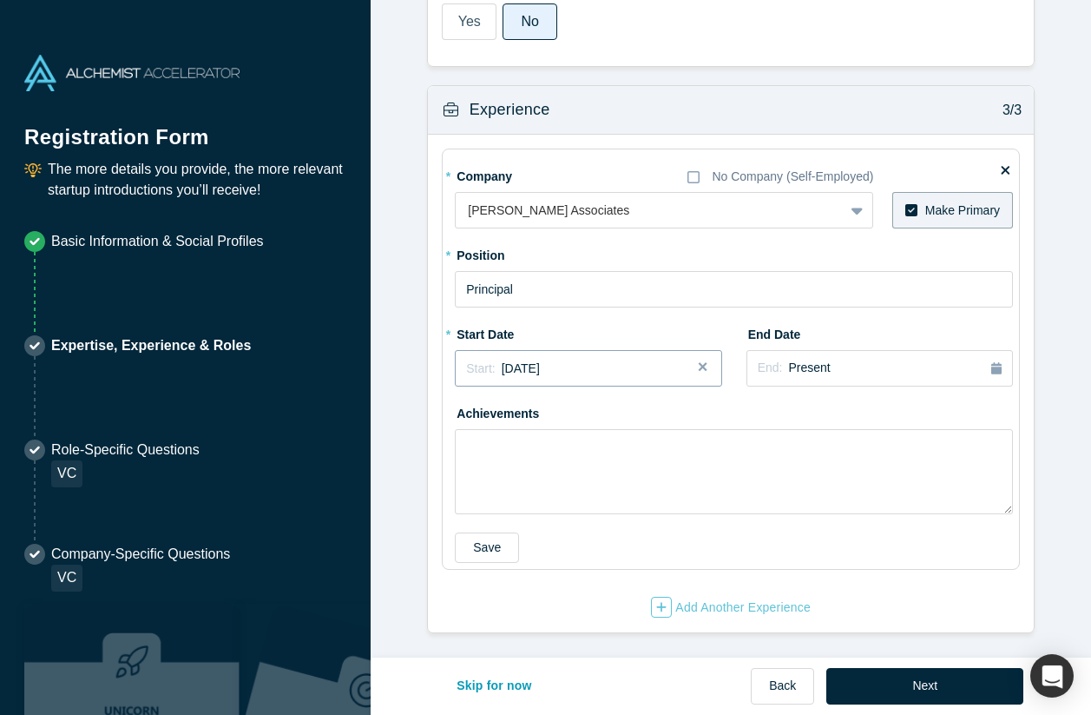
click at [608, 359] on div "Start: [DATE]" at bounding box center [588, 368] width 244 height 18
click at [606, 494] on div "Sep" at bounding box center [609, 496] width 56 height 18
click at [589, 376] on div "Start: [DATE]" at bounding box center [588, 368] width 244 height 18
click at [473, 412] on div "2025" at bounding box center [549, 417] width 189 height 36
click at [471, 421] on button "Previous Year" at bounding box center [461, 416] width 17 height 17
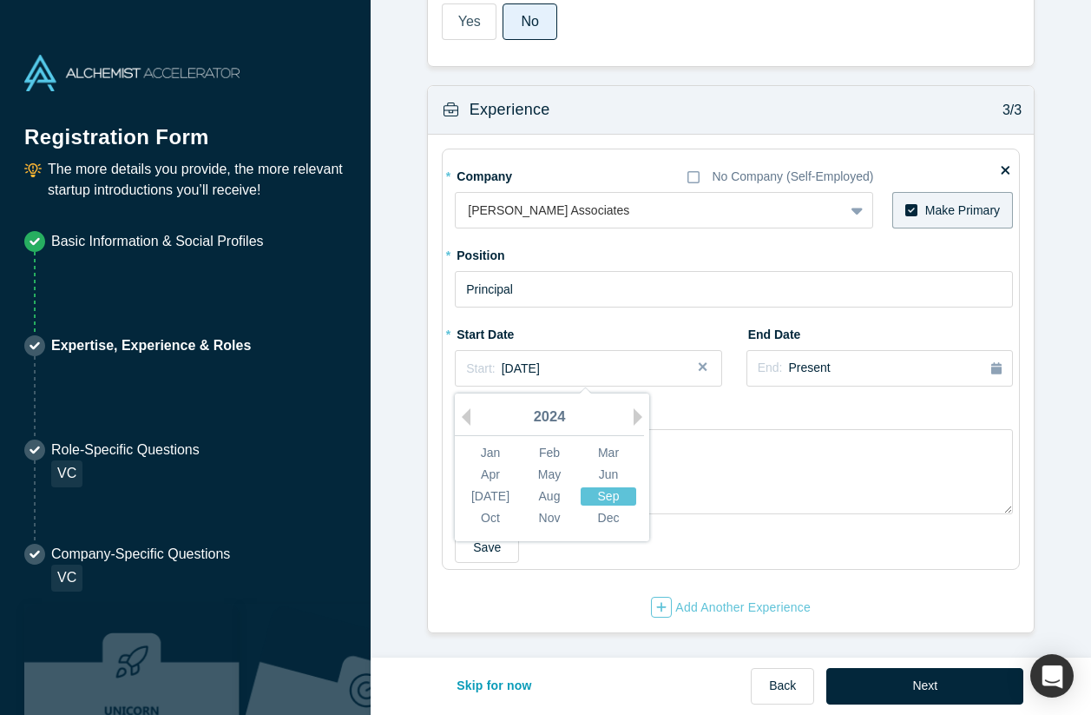
click at [591, 501] on div "Sep" at bounding box center [609, 496] width 56 height 18
click at [570, 363] on div "Start: [DATE]" at bounding box center [588, 368] width 244 height 18
click at [609, 490] on div "Sep" at bounding box center [609, 496] width 56 height 18
click at [591, 374] on div "Start: [DATE]" at bounding box center [588, 368] width 244 height 18
click at [484, 514] on div "Oct" at bounding box center [491, 518] width 56 height 18
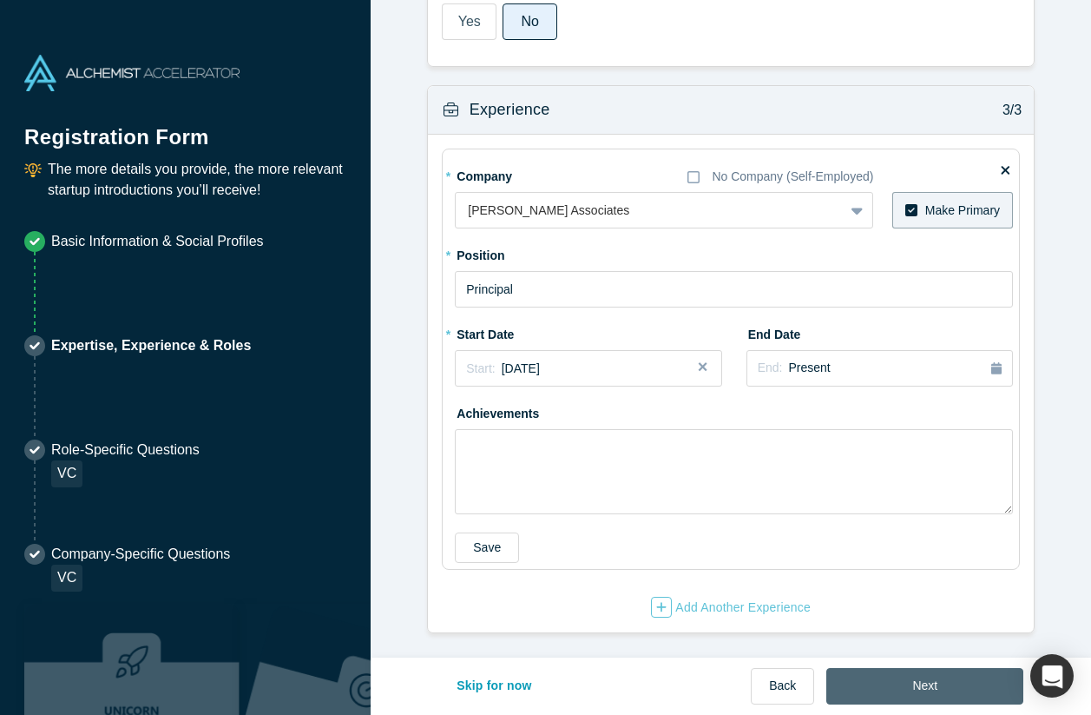
click at [959, 689] on button "Next" at bounding box center [925, 686] width 197 height 36
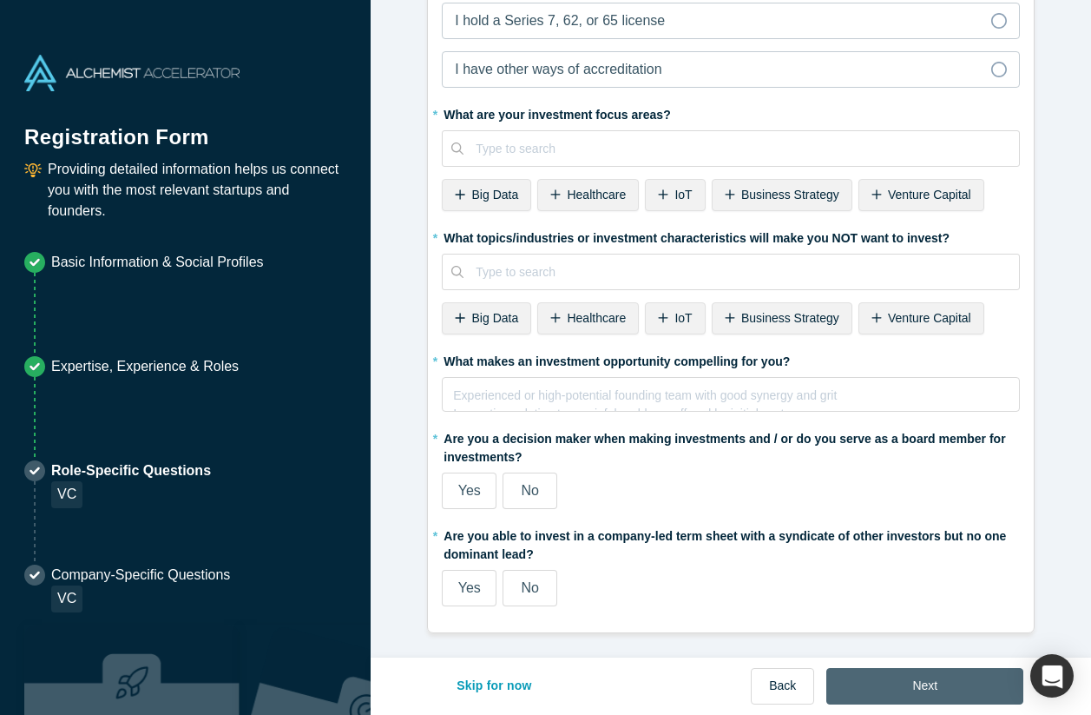
scroll to position [0, 0]
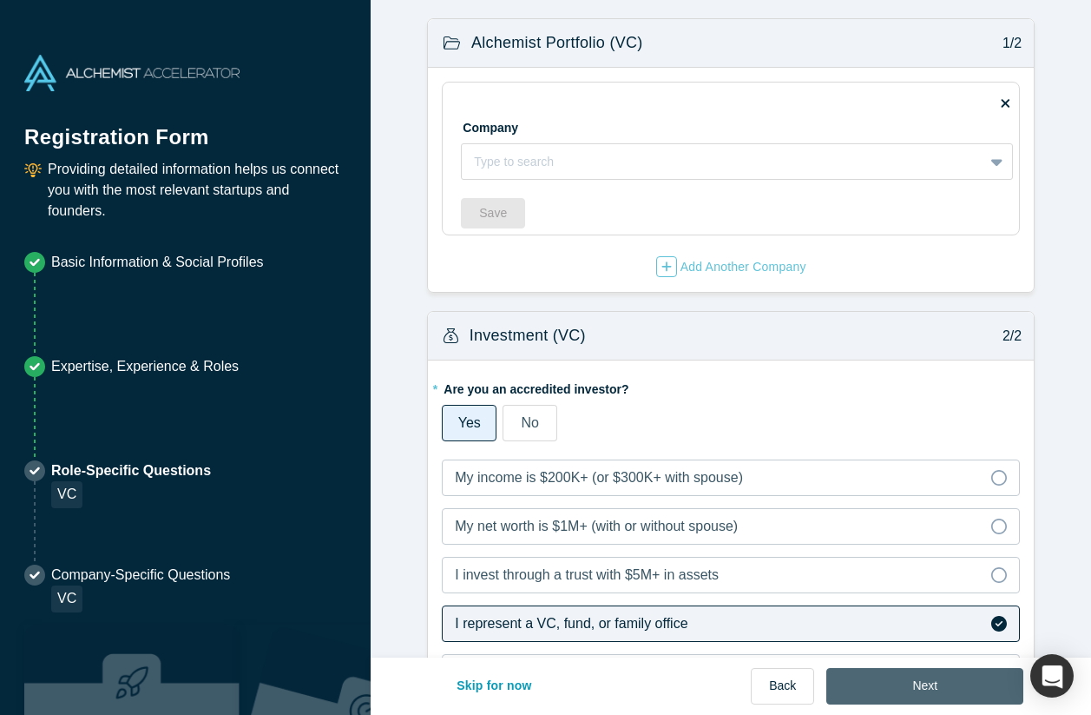
click at [959, 692] on button "Next" at bounding box center [925, 686] width 197 height 36
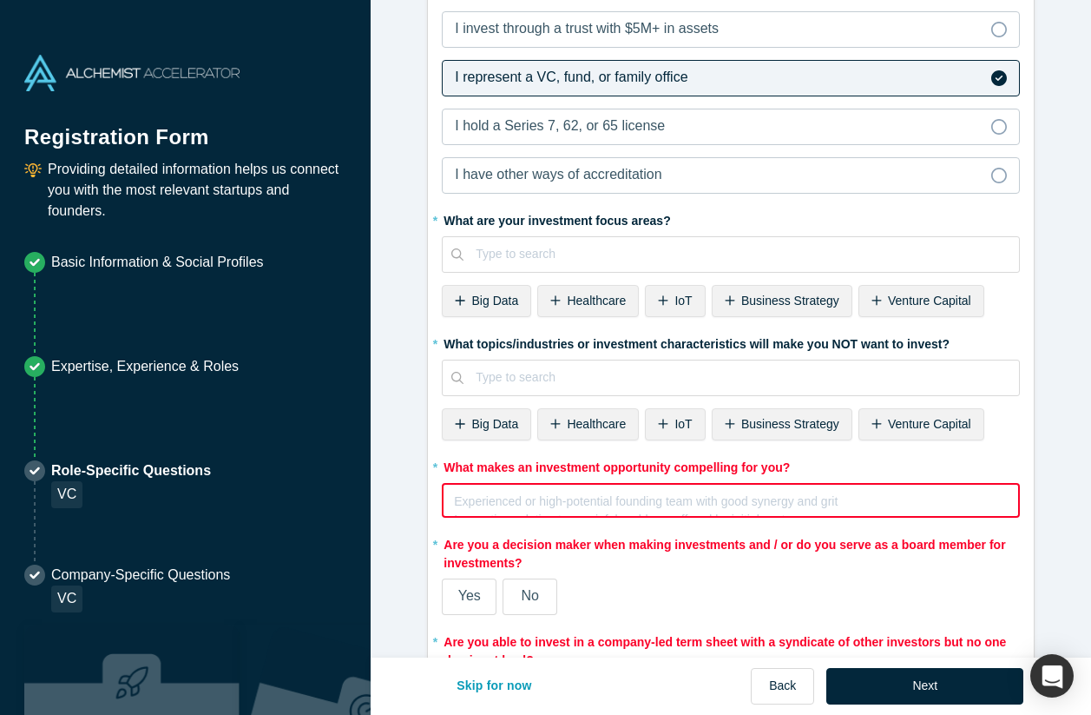
scroll to position [849, 0]
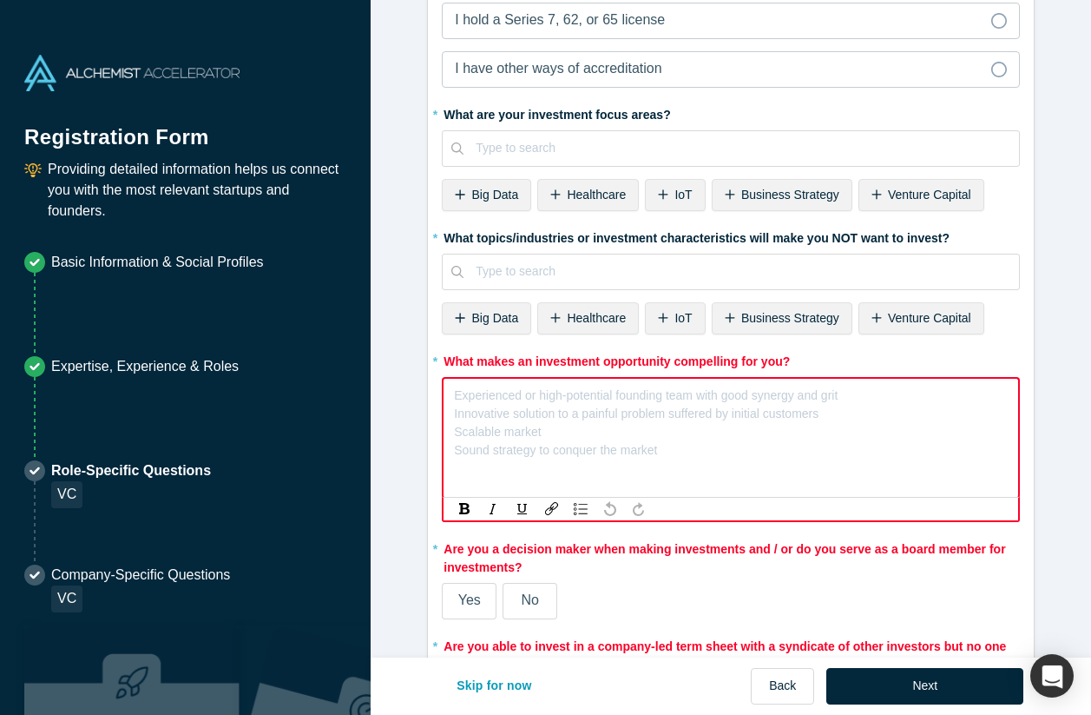
click at [601, 388] on div "rdw-editor" at bounding box center [731, 393] width 553 height 18
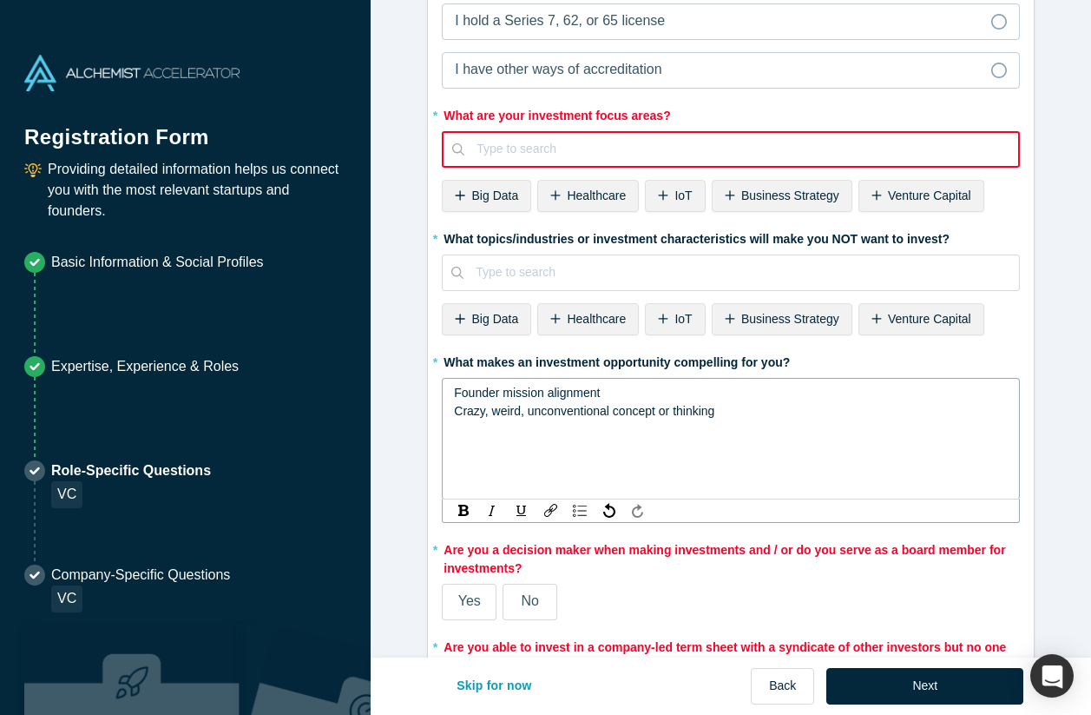
scroll to position [959, 0]
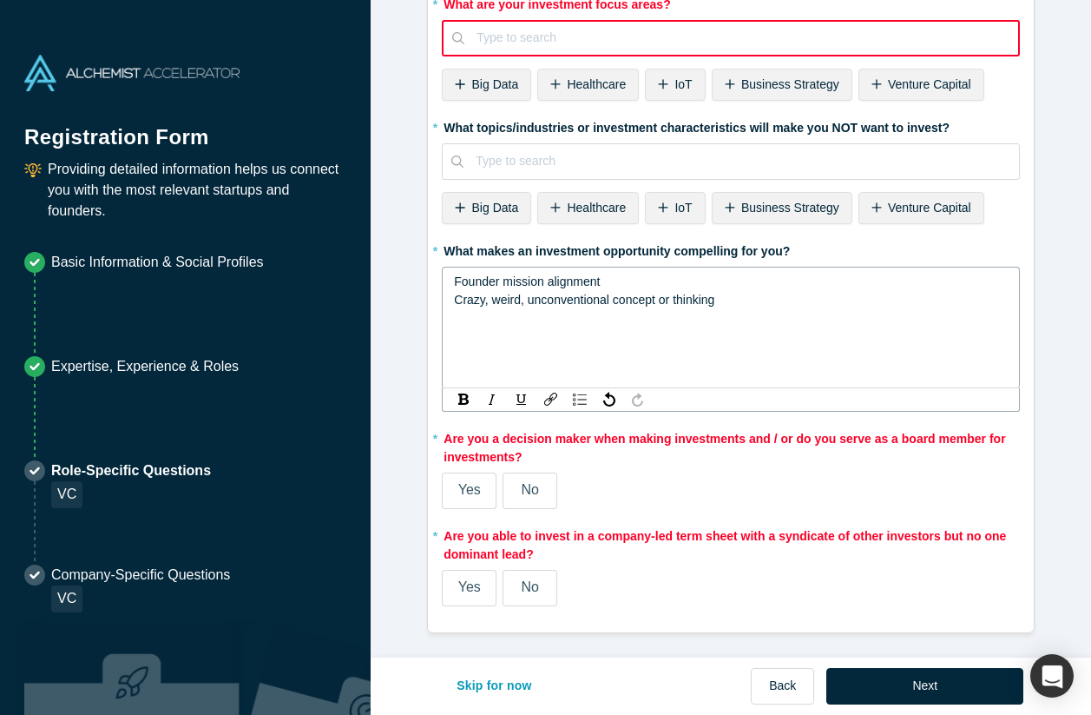
click at [478, 491] on span "Yes" at bounding box center [469, 489] width 23 height 15
click at [0, 0] on input "Yes" at bounding box center [0, 0] width 0 height 0
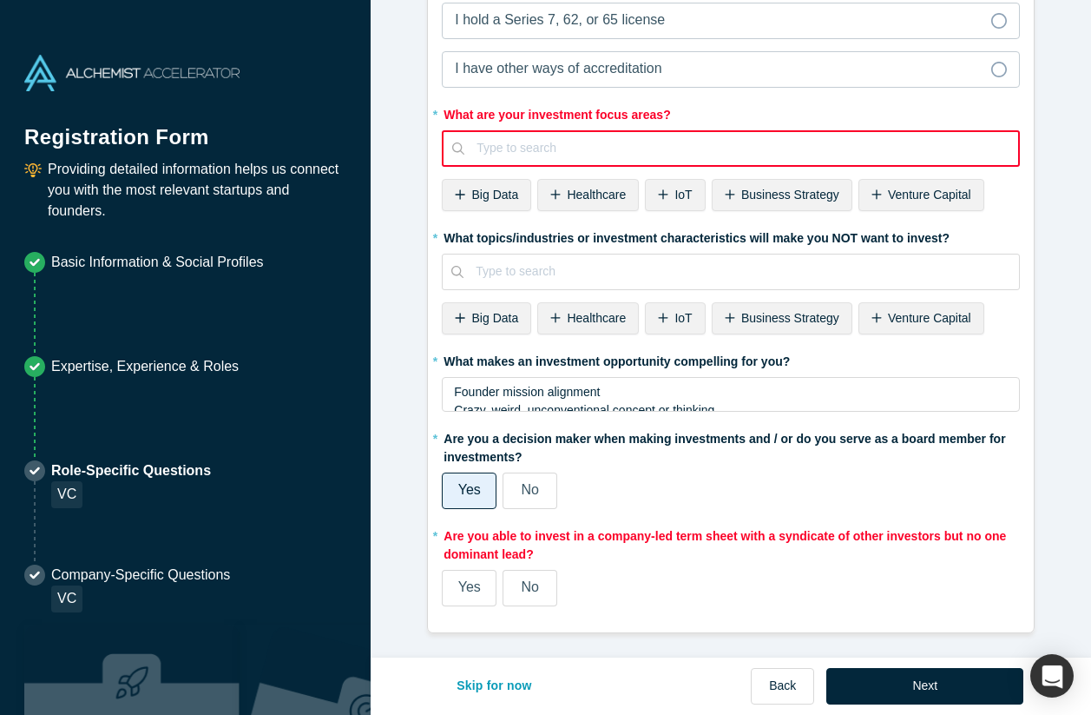
scroll to position [807, 0]
click at [465, 590] on span "Yes" at bounding box center [469, 586] width 23 height 15
click at [0, 0] on input "Yes" at bounding box center [0, 0] width 0 height 0
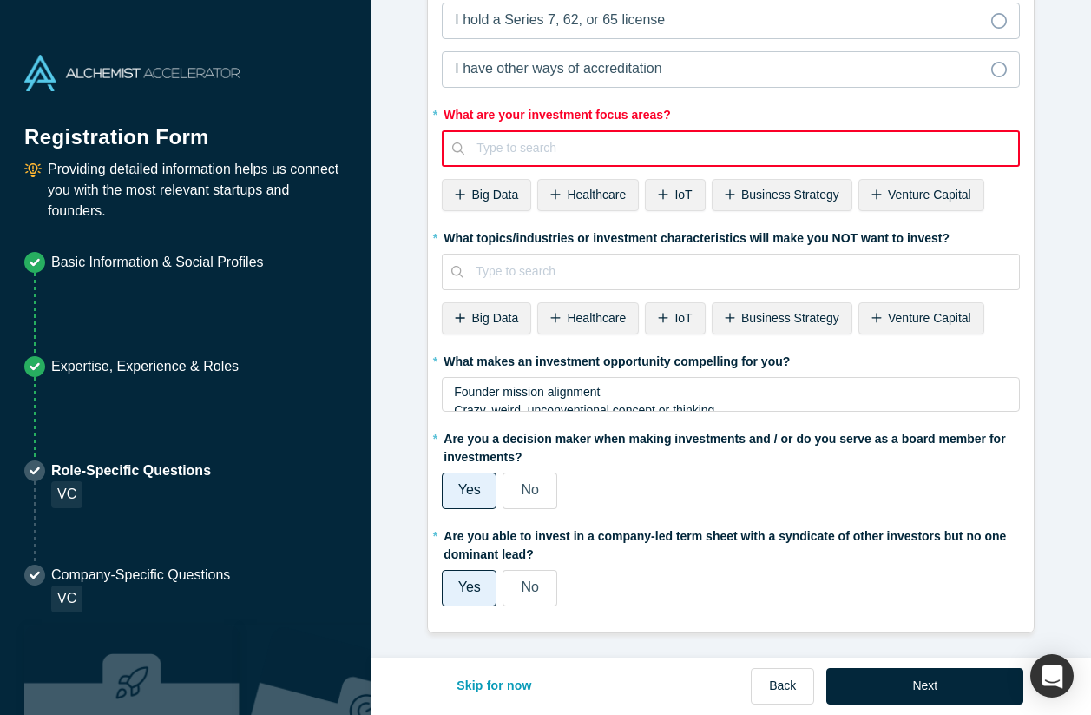
scroll to position [764, 0]
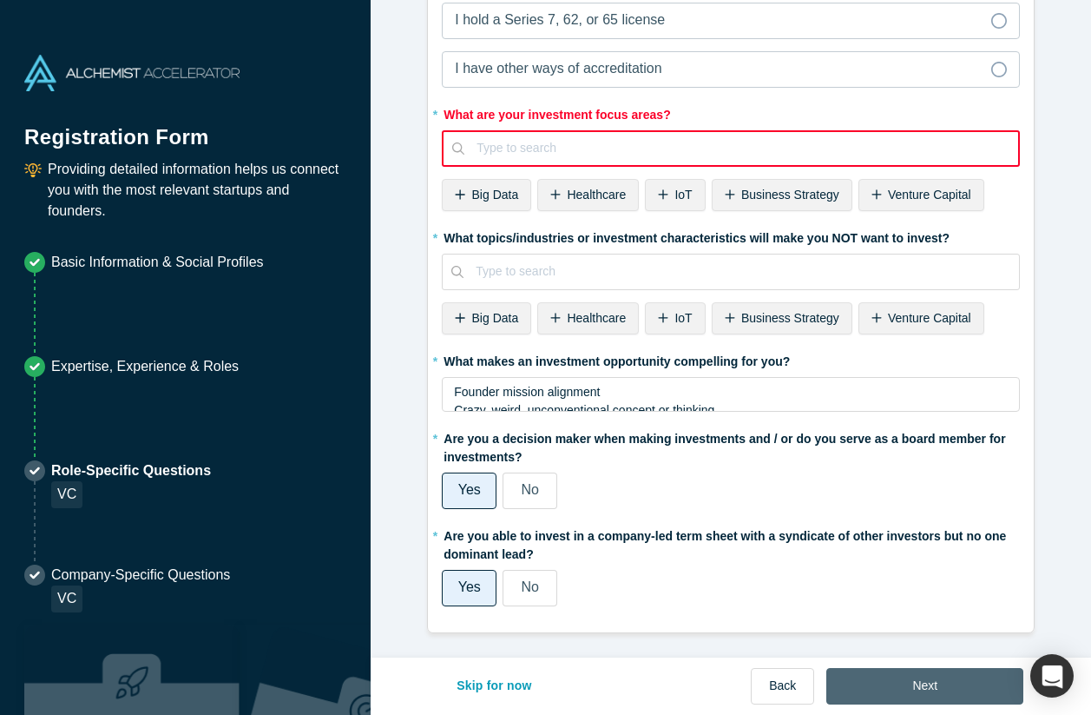
click at [893, 691] on button "Next" at bounding box center [925, 686] width 197 height 36
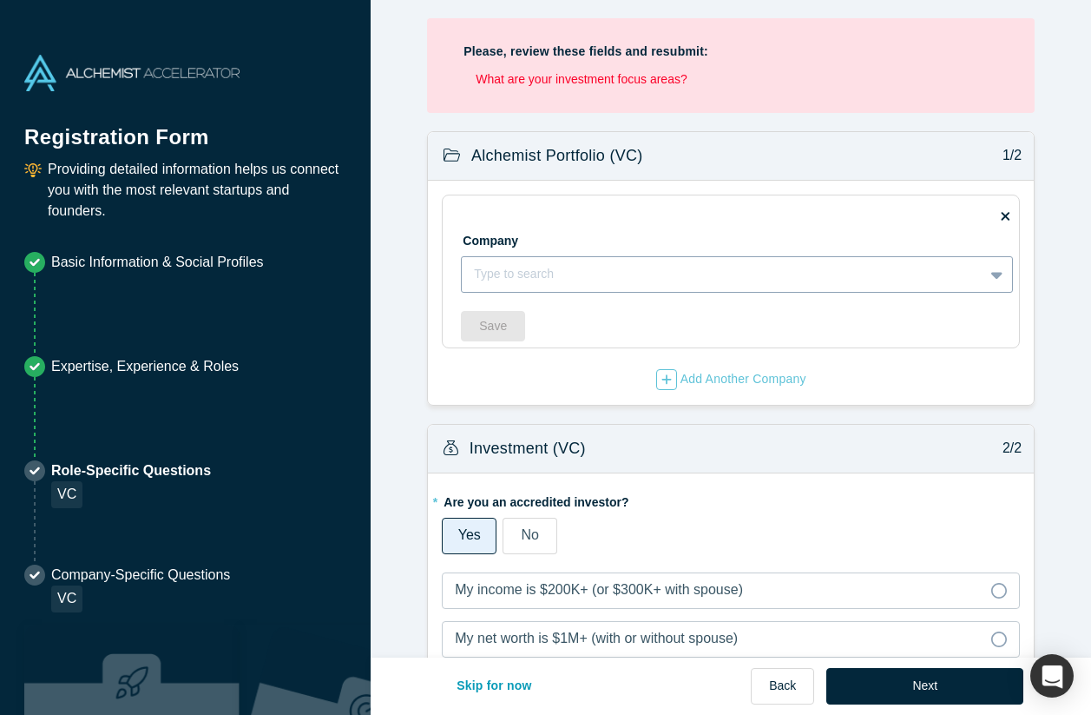
click at [592, 284] on div at bounding box center [723, 274] width 498 height 22
click at [607, 216] on div "Company Type to search To pick up a draggable item, press the space bar. While …" at bounding box center [737, 253] width 552 height 79
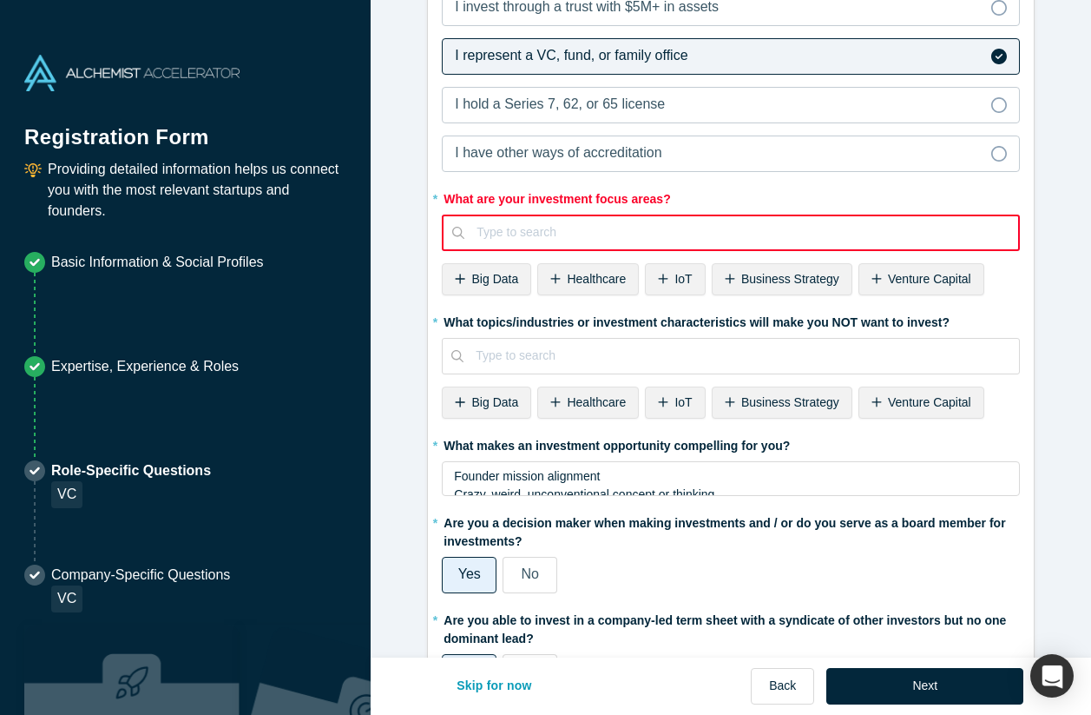
scroll to position [764, 0]
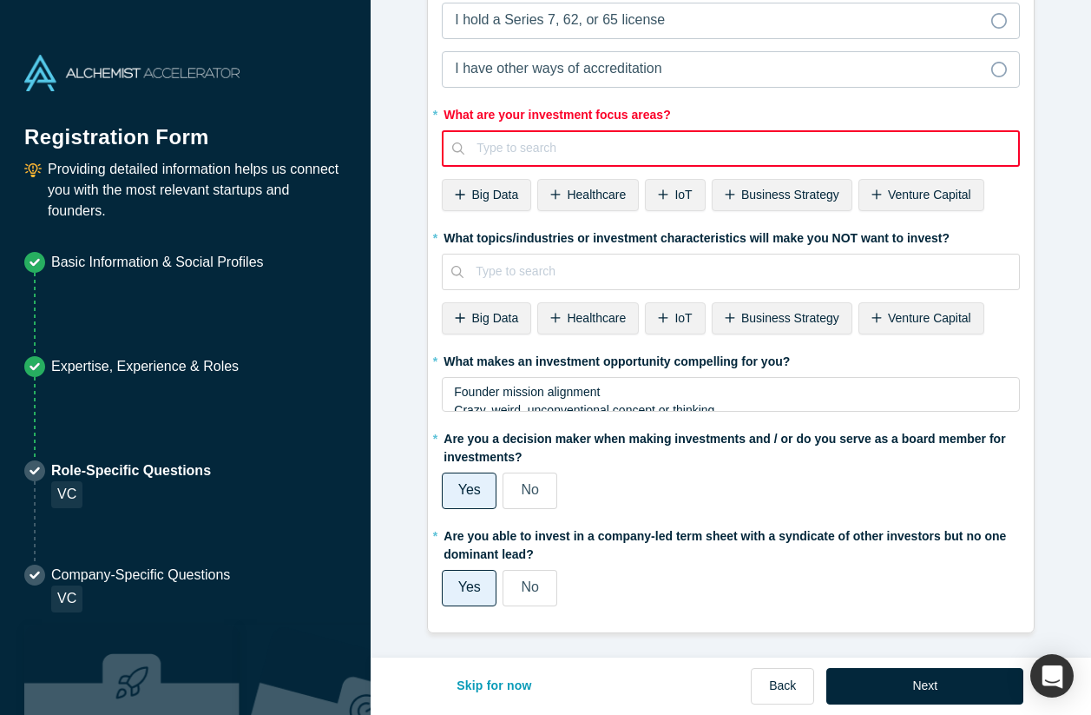
click at [636, 152] on div at bounding box center [742, 148] width 530 height 22
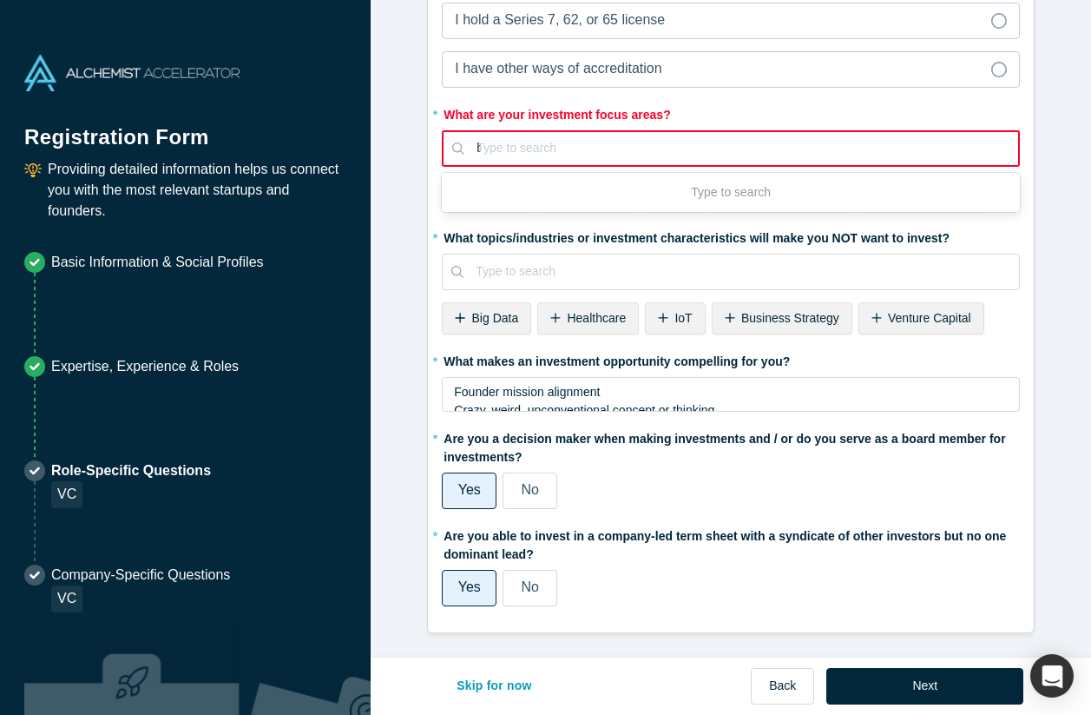
type input "bio"
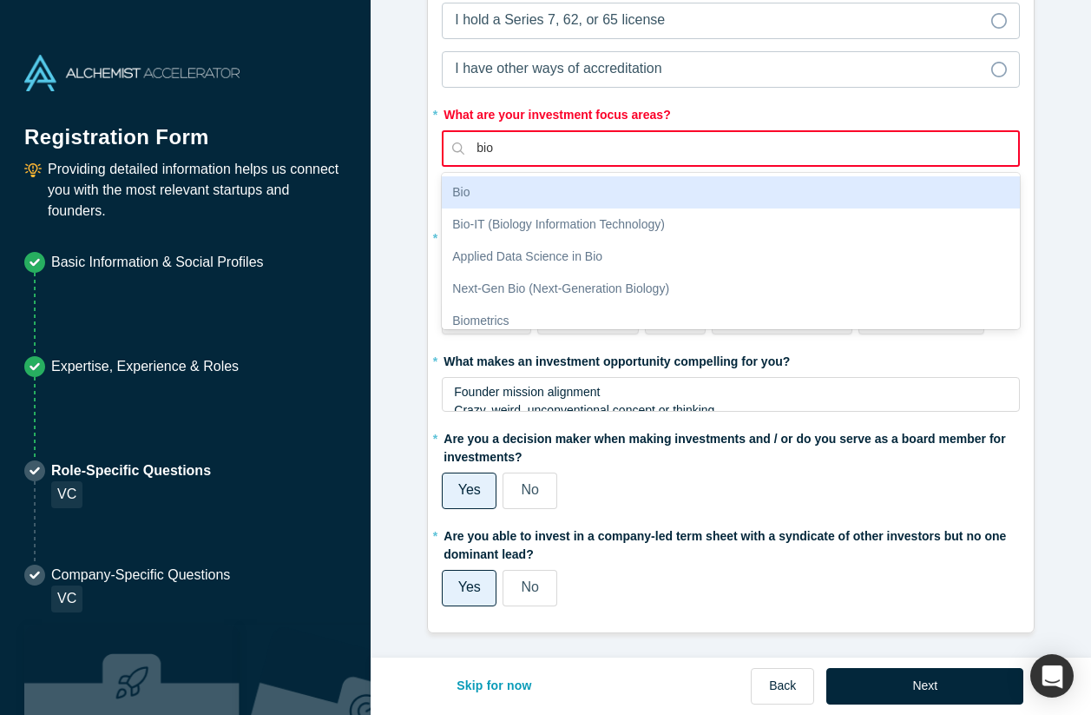
click at [633, 192] on div "Bio" at bounding box center [731, 192] width 578 height 32
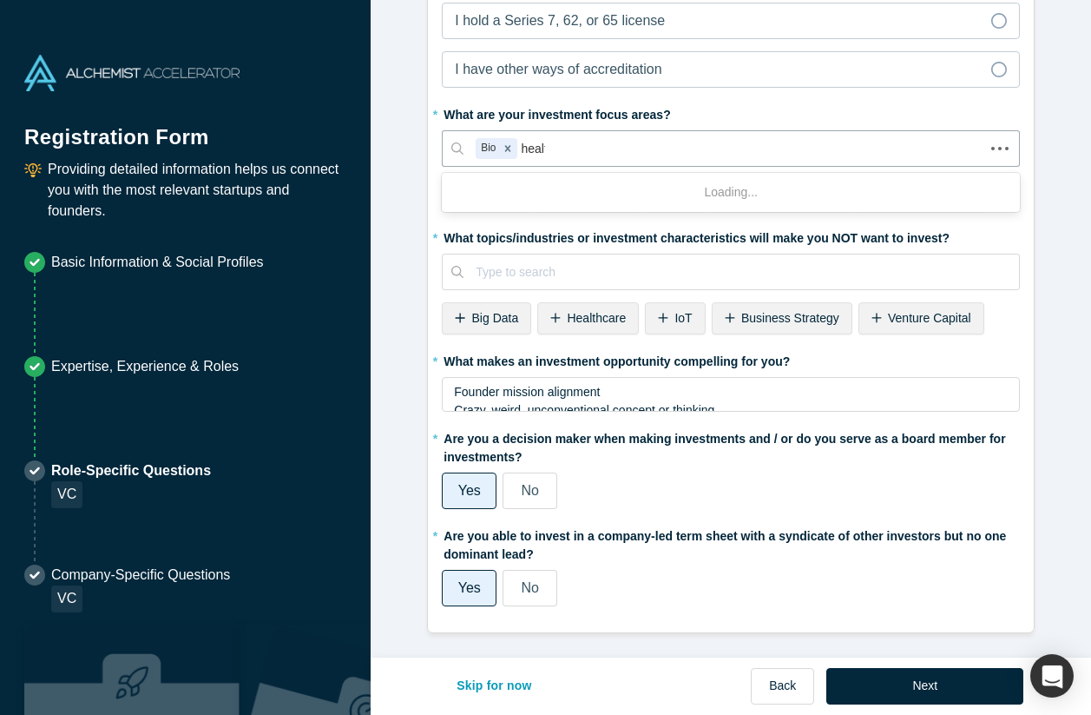
type input "health"
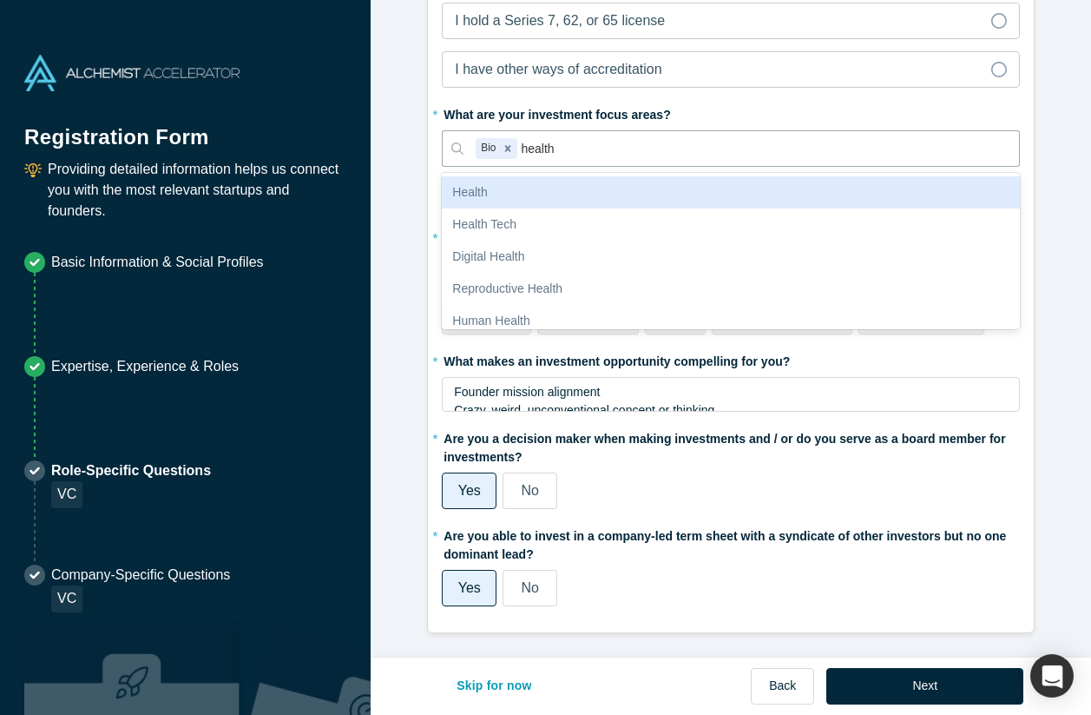
click at [629, 198] on div "Health" at bounding box center [731, 192] width 578 height 32
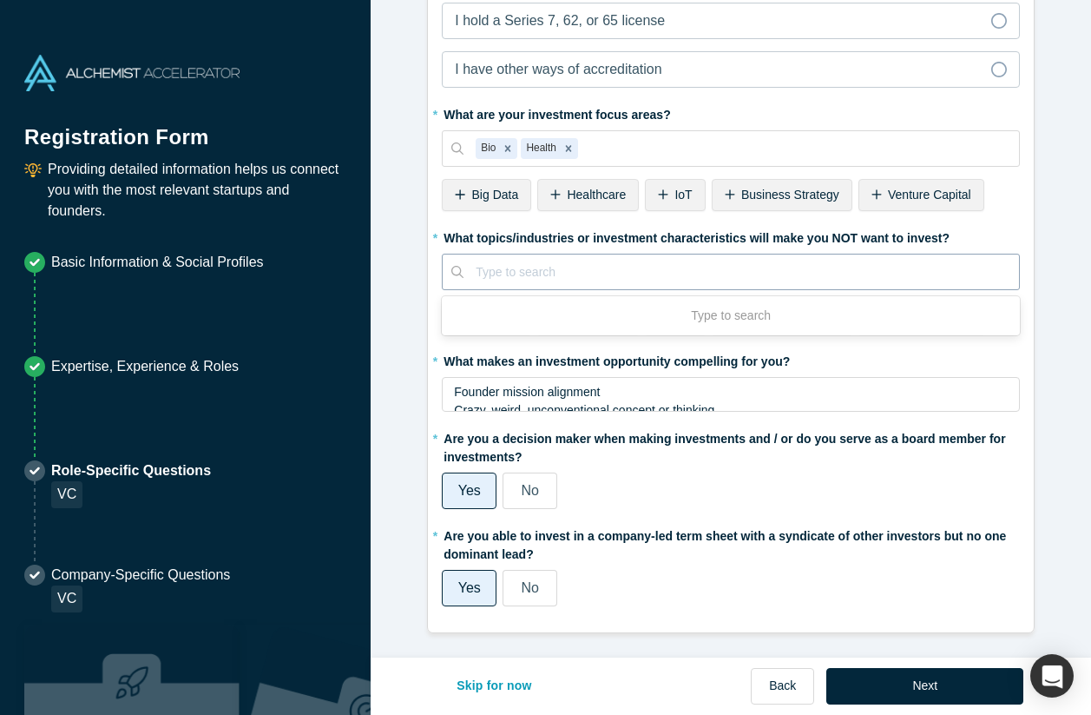
click at [675, 275] on div at bounding box center [741, 272] width 531 height 22
click at [941, 371] on div "* What makes an investment opportunity compelling for you? Founder mission alig…" at bounding box center [731, 378] width 578 height 65
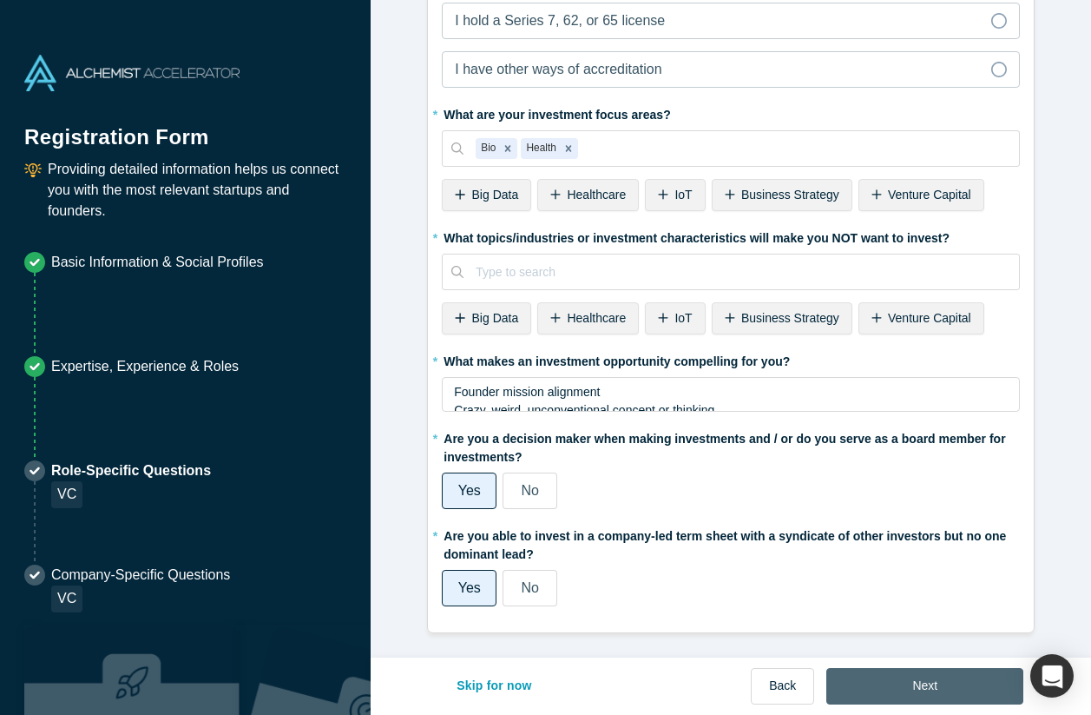
click at [945, 691] on button "Next" at bounding box center [925, 686] width 197 height 36
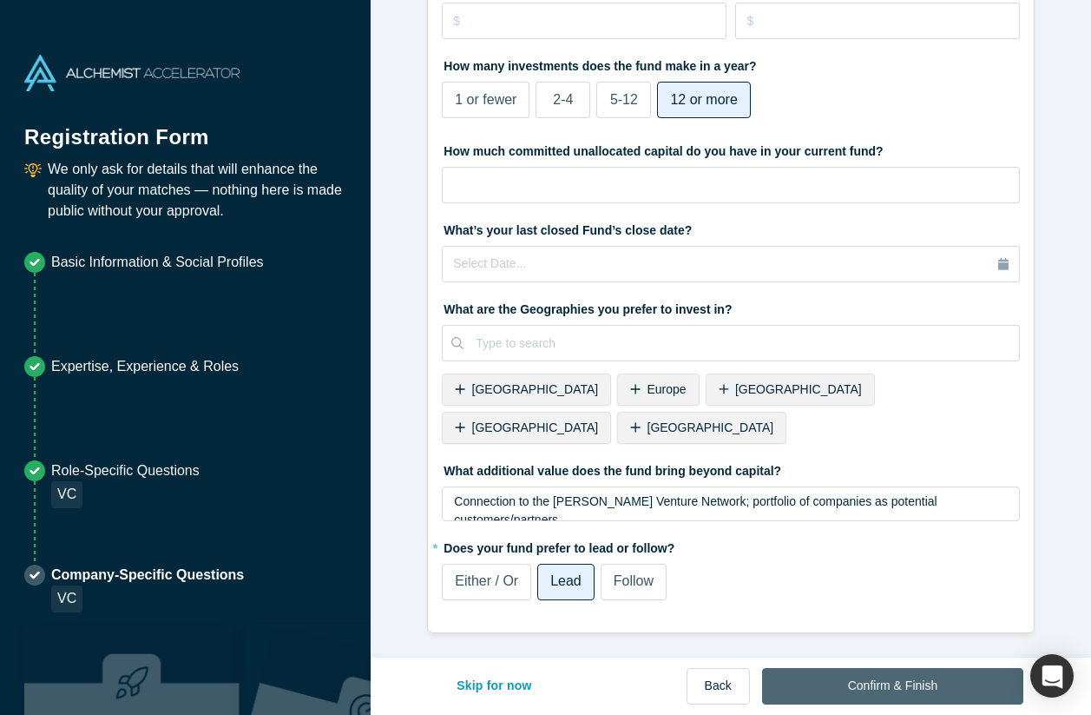
scroll to position [0, 0]
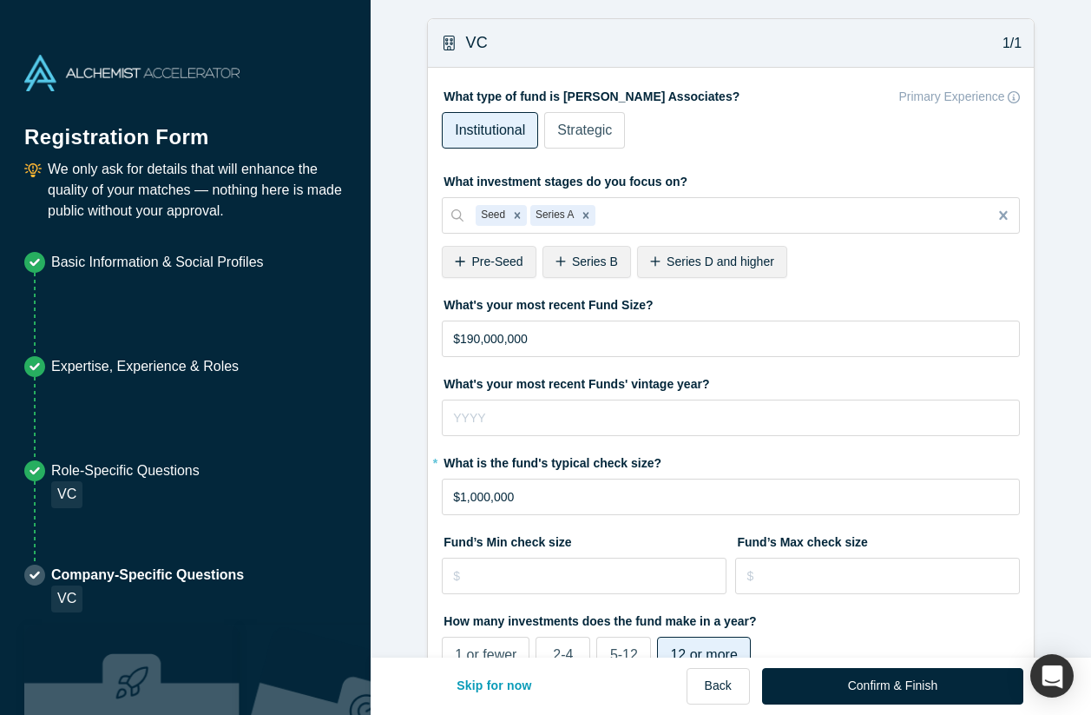
click at [496, 264] on span "Pre-Seed" at bounding box center [497, 261] width 51 height 14
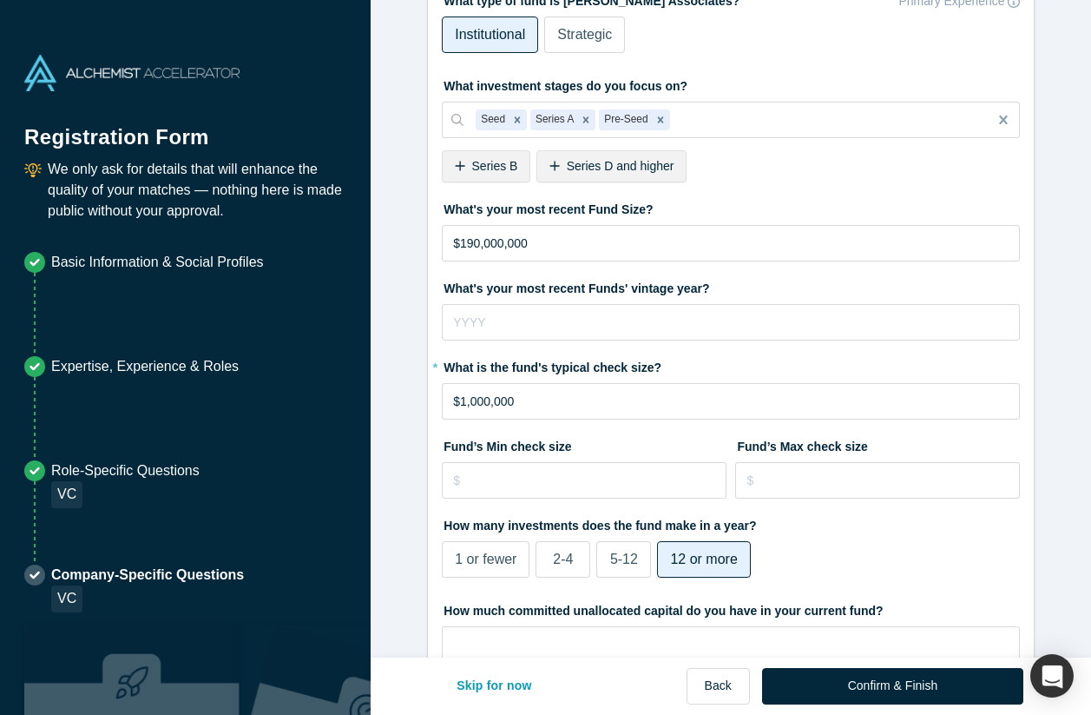
scroll to position [102, 0]
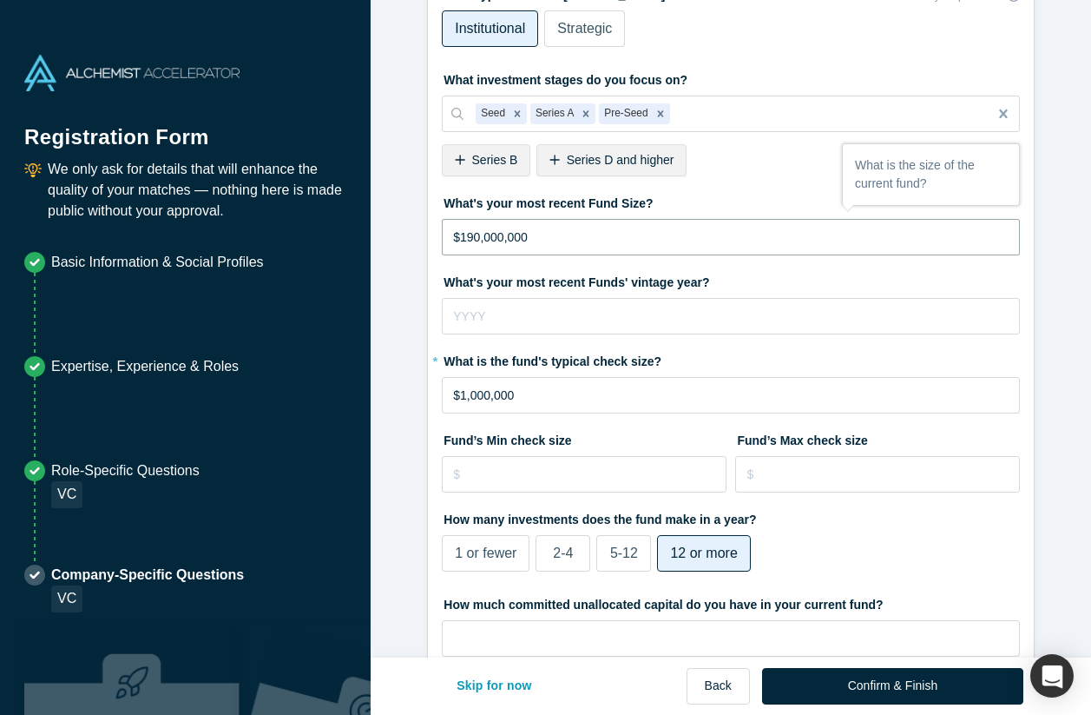
drag, startPoint x: 590, startPoint y: 241, endPoint x: 407, endPoint y: 242, distance: 182.3
click at [407, 242] on form "VC 1/1 What type of fund is [PERSON_NAME] Associates? Primary Experience Instit…" at bounding box center [731, 502] width 721 height 1170
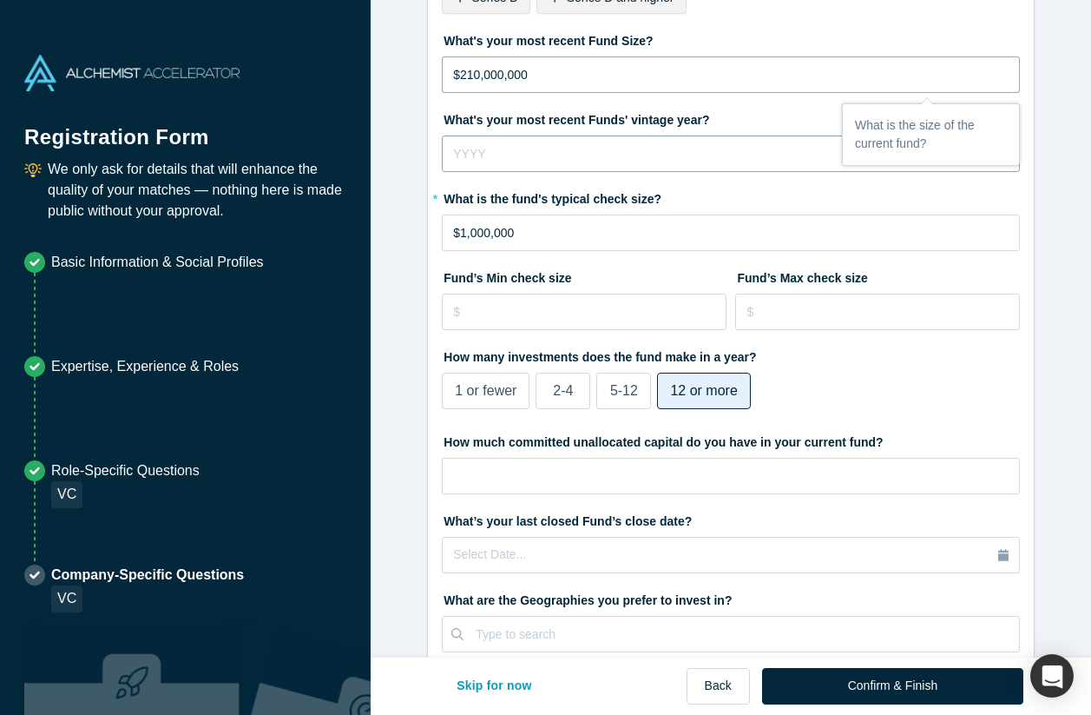
scroll to position [273, 0]
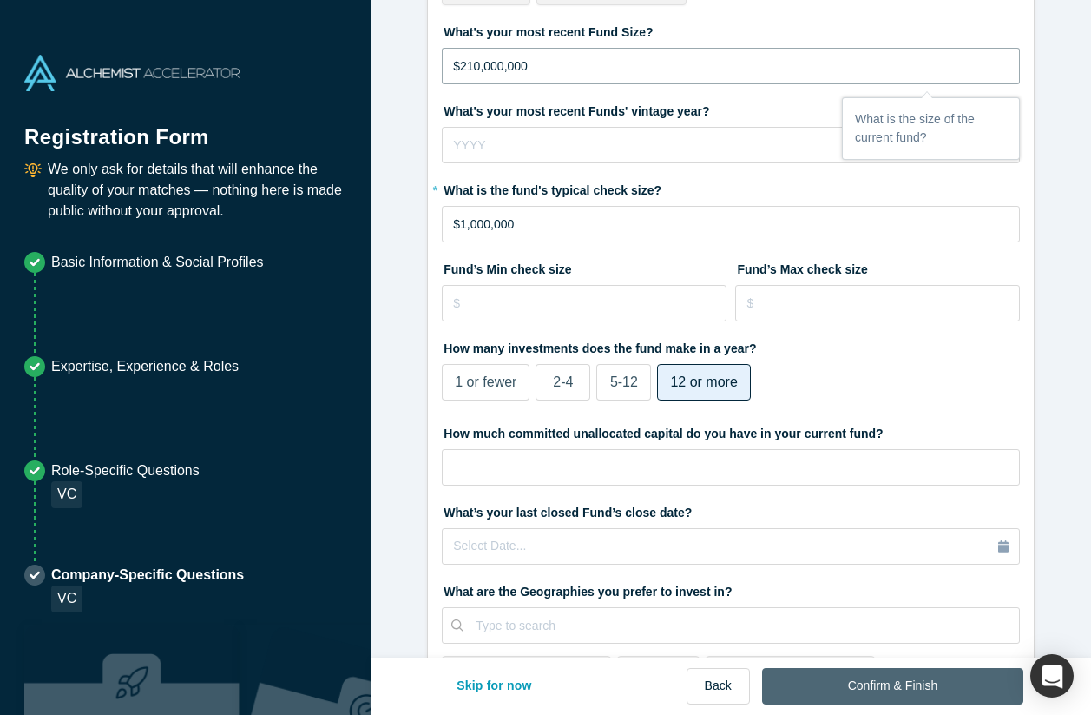
type input "$210,000,000"
click at [892, 682] on button "Confirm & Finish" at bounding box center [892, 686] width 261 height 36
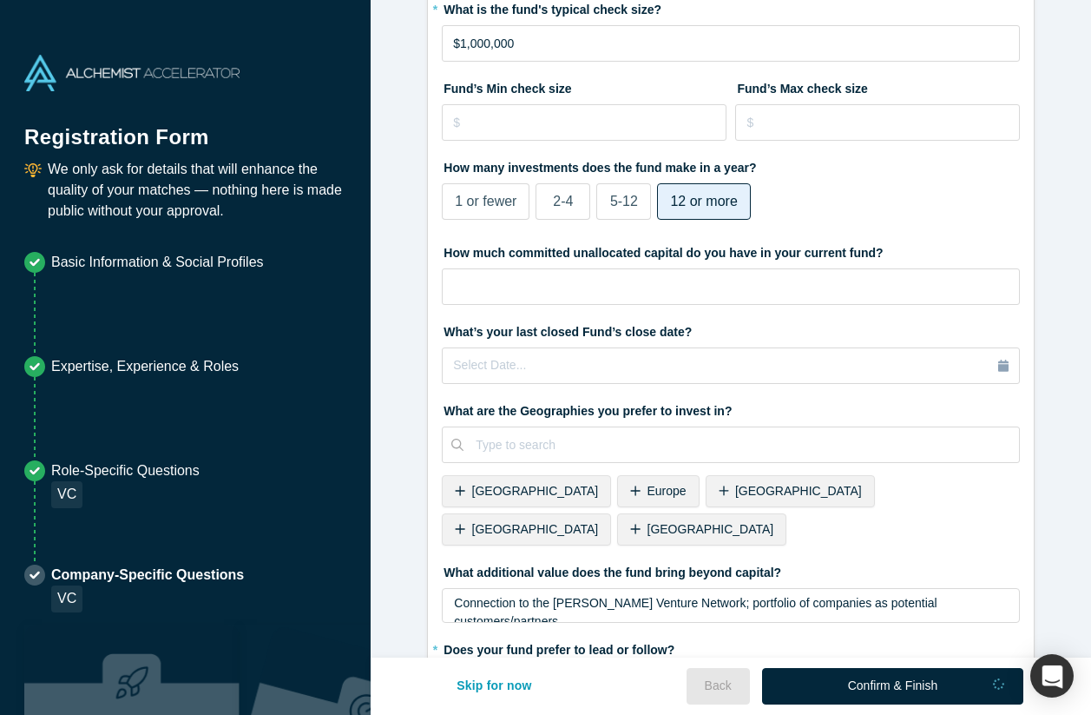
scroll to position [517, 0]
